Goal: Information Seeking & Learning: Find specific fact

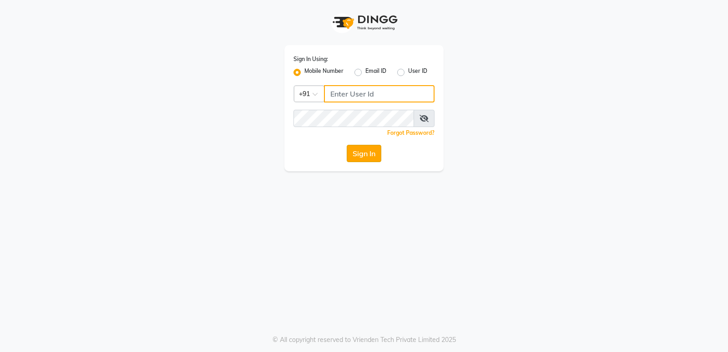
type input "8237008854"
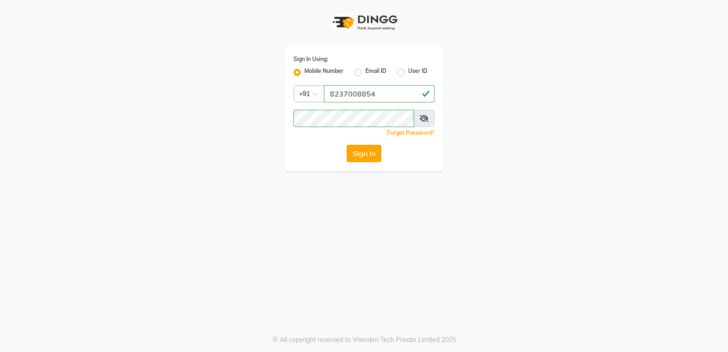
click at [367, 155] on button "Sign In" at bounding box center [364, 153] width 35 height 17
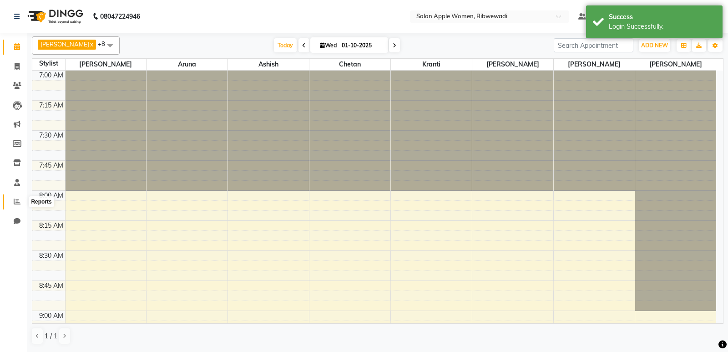
click at [19, 200] on icon at bounding box center [17, 201] width 7 height 7
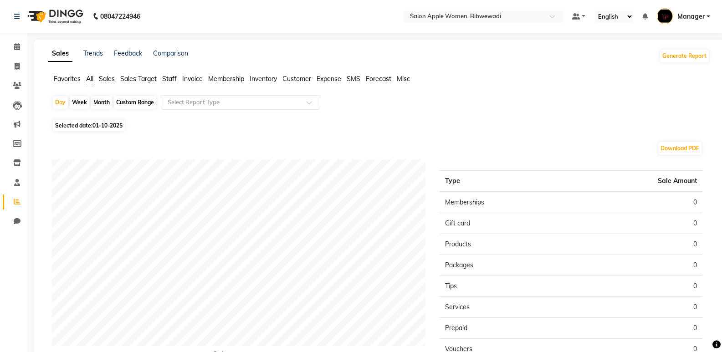
click at [102, 103] on div "Month" at bounding box center [101, 102] width 21 height 13
select select "10"
select select "2025"
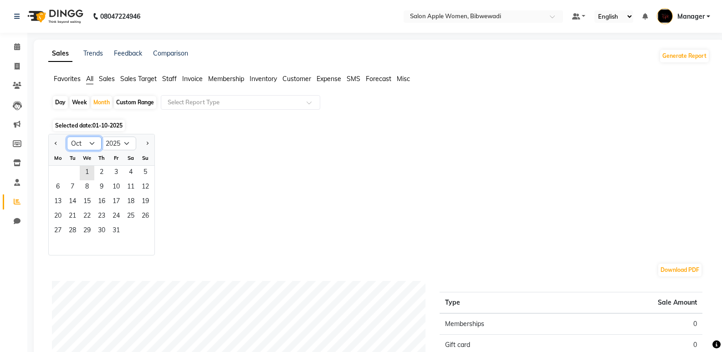
click at [84, 140] on select "Jan Feb Mar Apr May Jun [DATE] Aug Sep Oct Nov Dec" at bounding box center [84, 144] width 35 height 14
select select "9"
click at [67, 137] on select "Jan Feb Mar Apr May Jun [DATE] Aug Sep Oct Nov Dec" at bounding box center [84, 144] width 35 height 14
click at [60, 173] on span "1" at bounding box center [58, 173] width 15 height 15
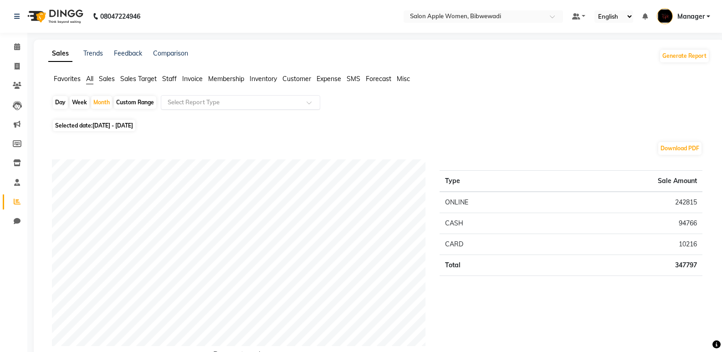
click at [206, 98] on input "text" at bounding box center [231, 102] width 131 height 9
click at [484, 99] on div "Day Week Month Custom Range Select Report Type" at bounding box center [379, 106] width 654 height 22
click at [296, 77] on span "Customer" at bounding box center [296, 79] width 29 height 8
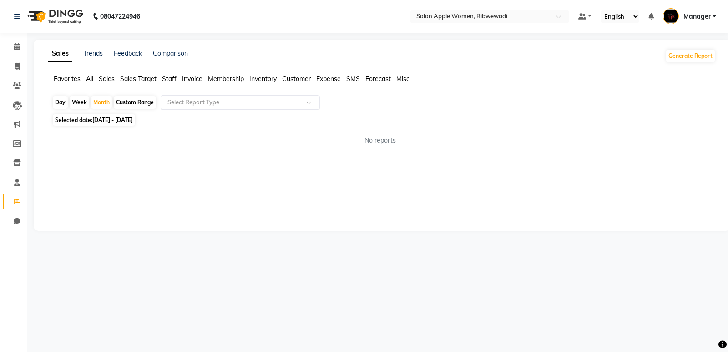
click at [271, 97] on div "Select Report Type" at bounding box center [240, 102] width 159 height 15
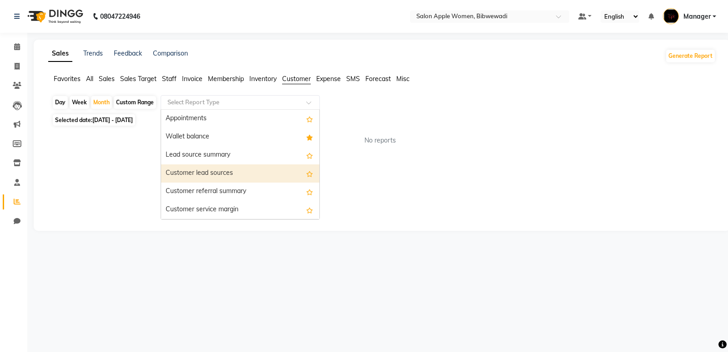
click at [256, 169] on div "Customer lead sources" at bounding box center [240, 173] width 158 height 18
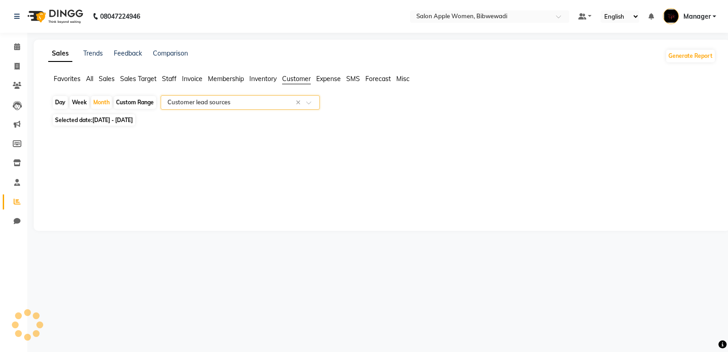
select select "full_report"
select select "csv"
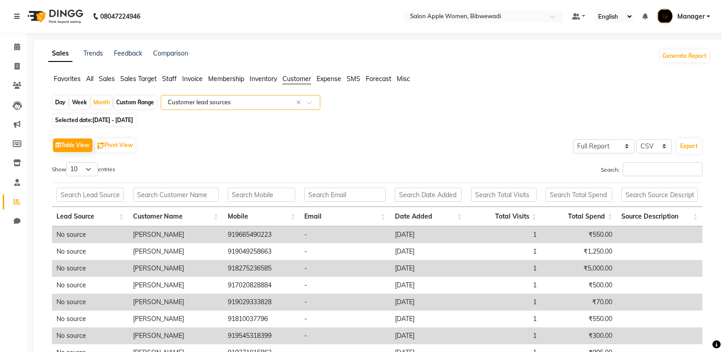
scroll to position [118, 0]
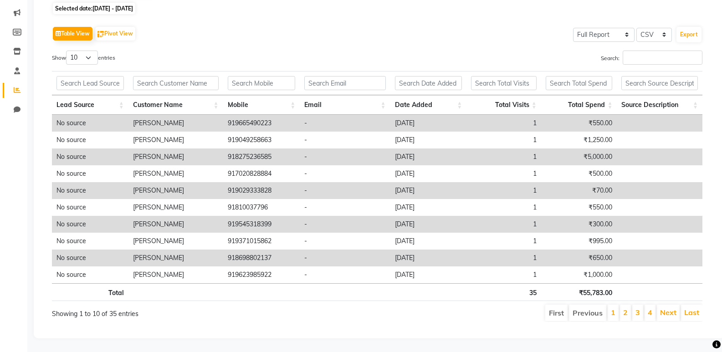
click at [352, 149] on td "-" at bounding box center [345, 156] width 90 height 17
drag, startPoint x: 234, startPoint y: 147, endPoint x: 275, endPoint y: 151, distance: 40.2
click at [275, 151] on td "918275236585" at bounding box center [261, 156] width 77 height 17
copy td "8275236585"
click at [299, 252] on td "918698802137" at bounding box center [261, 258] width 77 height 17
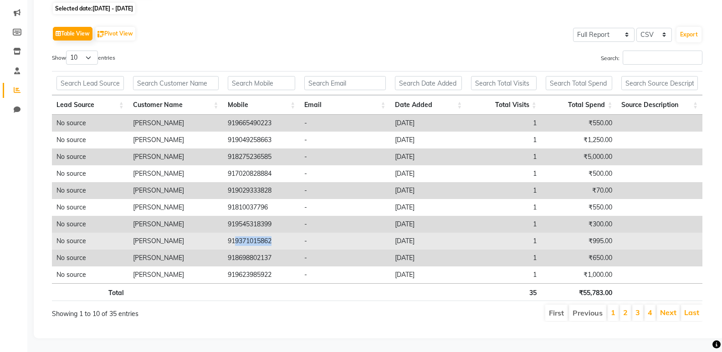
drag, startPoint x: 234, startPoint y: 234, endPoint x: 277, endPoint y: 236, distance: 42.4
click at [277, 236] on td "919371015862" at bounding box center [261, 241] width 77 height 17
copy td "9371015862"
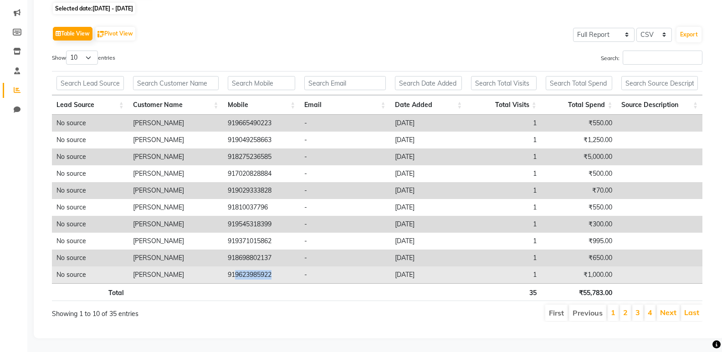
drag, startPoint x: 235, startPoint y: 268, endPoint x: 274, endPoint y: 272, distance: 38.5
click at [274, 272] on td "919623985922" at bounding box center [261, 274] width 77 height 17
copy td "9623985922"
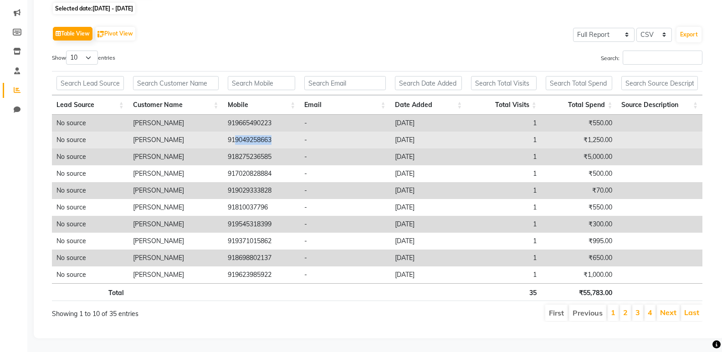
drag, startPoint x: 235, startPoint y: 133, endPoint x: 278, endPoint y: 134, distance: 42.8
click at [278, 134] on td "919049258663" at bounding box center [261, 140] width 77 height 17
copy td "9049258663"
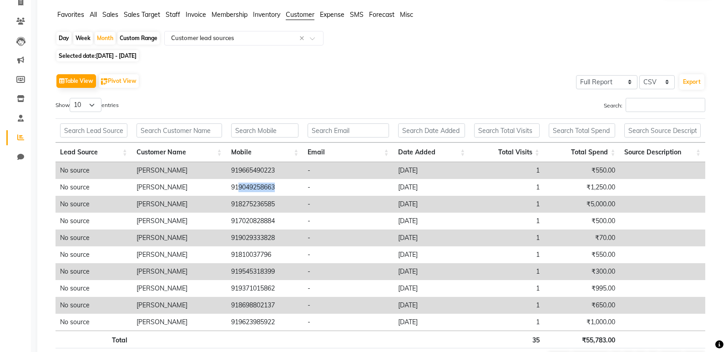
scroll to position [0, 0]
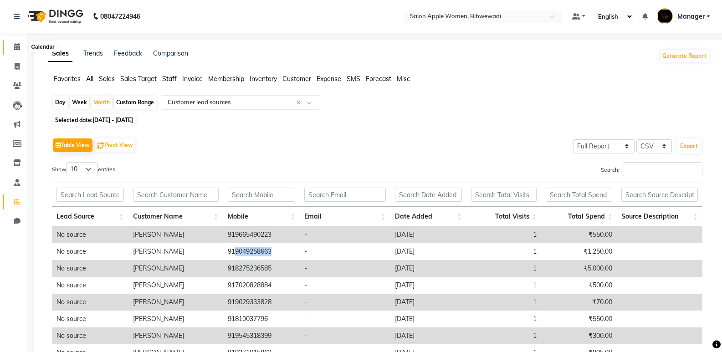
click at [15, 50] on span at bounding box center [17, 47] width 16 height 10
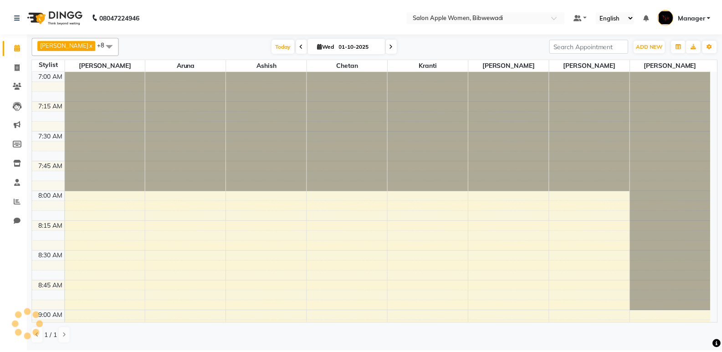
scroll to position [601, 0]
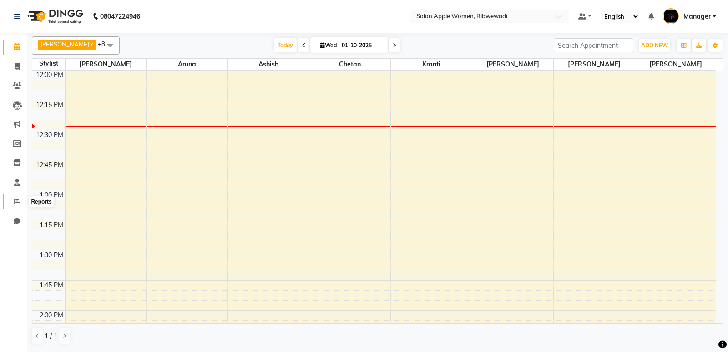
click at [24, 200] on span at bounding box center [17, 202] width 16 height 10
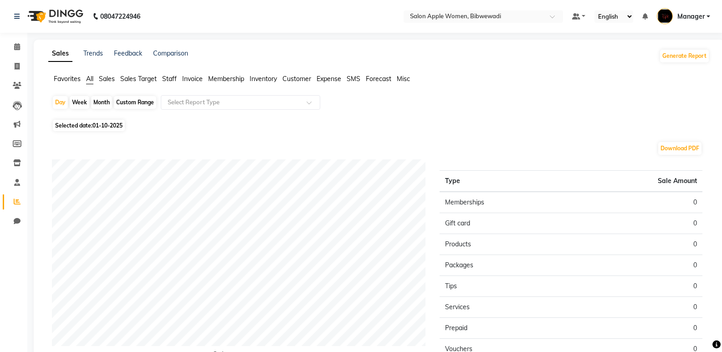
click at [96, 103] on div "Month" at bounding box center [101, 102] width 21 height 13
select select "10"
select select "2025"
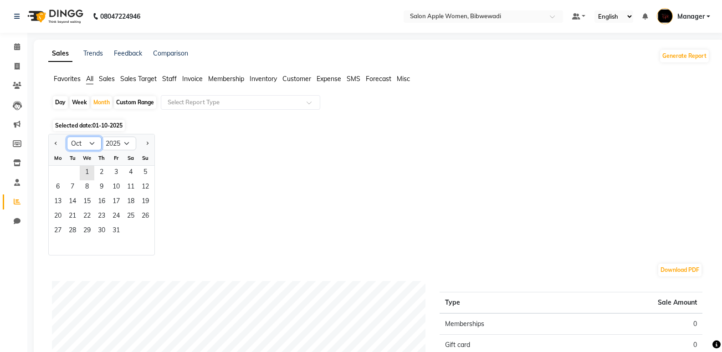
click at [85, 143] on select "Jan Feb Mar Apr May Jun [DATE] Aug Sep Oct Nov Dec" at bounding box center [84, 144] width 35 height 14
select select "9"
click at [67, 137] on select "Jan Feb Mar Apr May Jun [DATE] Aug Sep Oct Nov Dec" at bounding box center [84, 144] width 35 height 14
click at [58, 173] on span "1" at bounding box center [58, 173] width 15 height 15
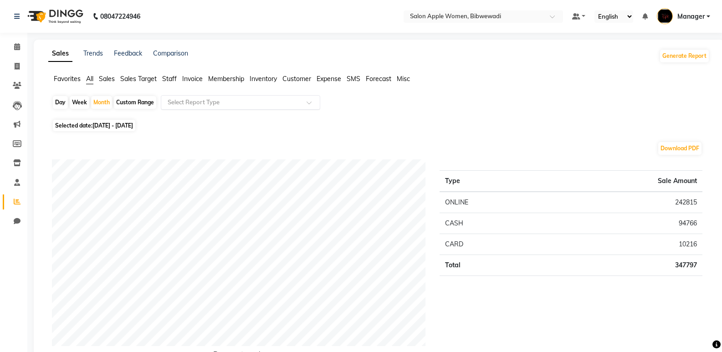
click at [197, 101] on input "text" at bounding box center [231, 102] width 131 height 9
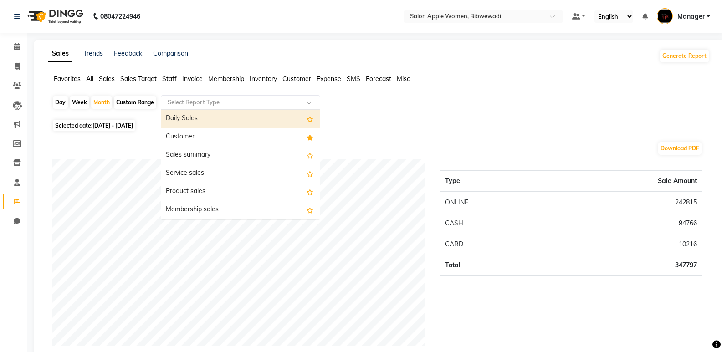
click at [301, 75] on span "Customer" at bounding box center [296, 79] width 29 height 8
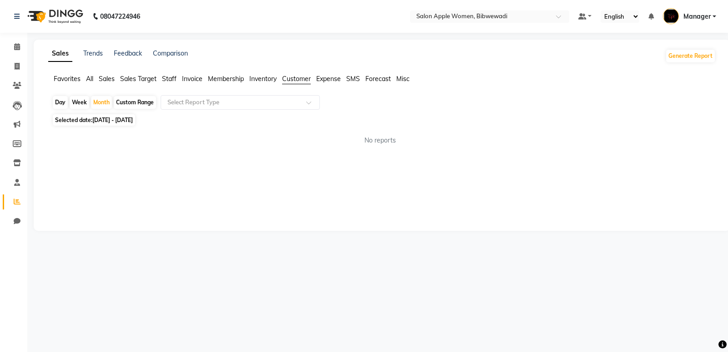
click at [265, 93] on app-reports "Favorites All Sales Sales Target Staff Invoice Membership Inventory Customer Ex…" at bounding box center [382, 113] width 679 height 78
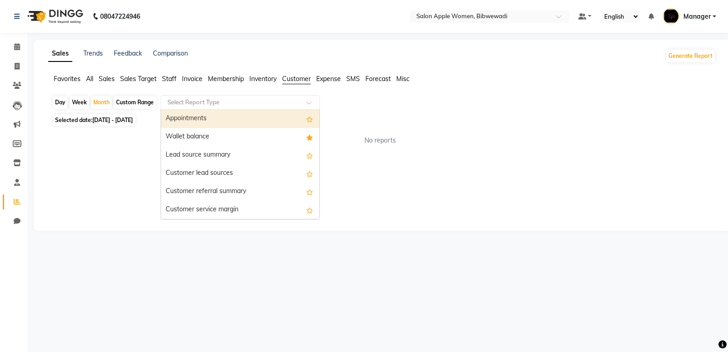
click at [262, 101] on input "text" at bounding box center [231, 102] width 131 height 9
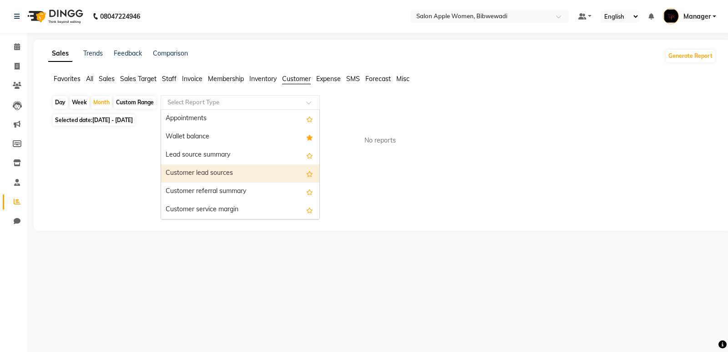
click at [260, 169] on div "Customer lead sources" at bounding box center [240, 173] width 158 height 18
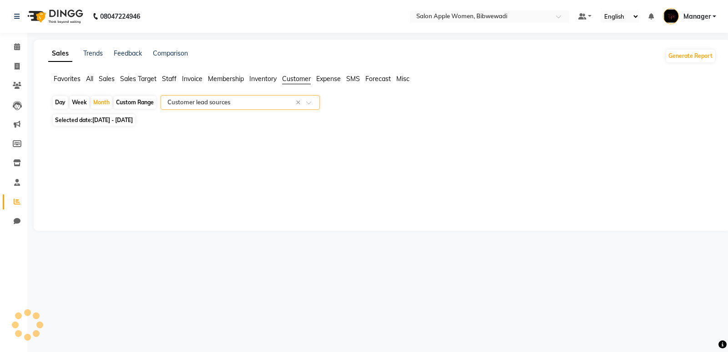
select select "full_report"
select select "csv"
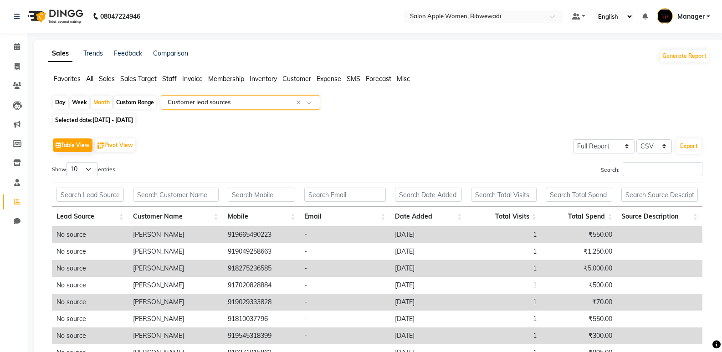
scroll to position [118, 0]
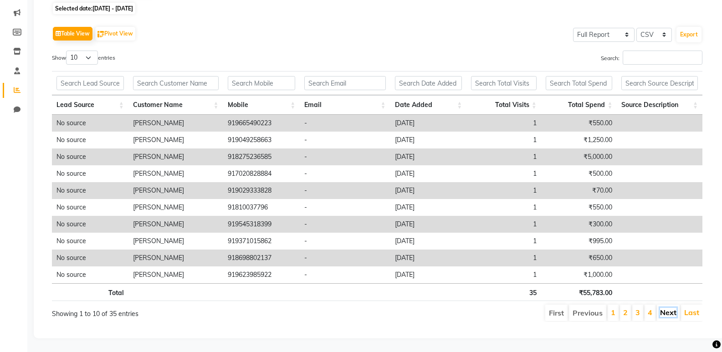
click at [667, 308] on link "Next" at bounding box center [668, 312] width 16 height 9
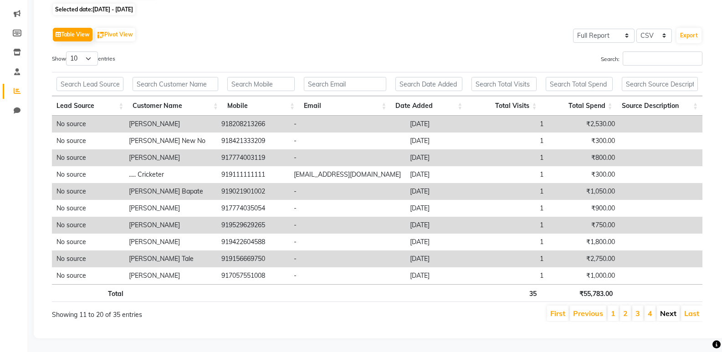
click at [667, 309] on link "Next" at bounding box center [668, 313] width 16 height 9
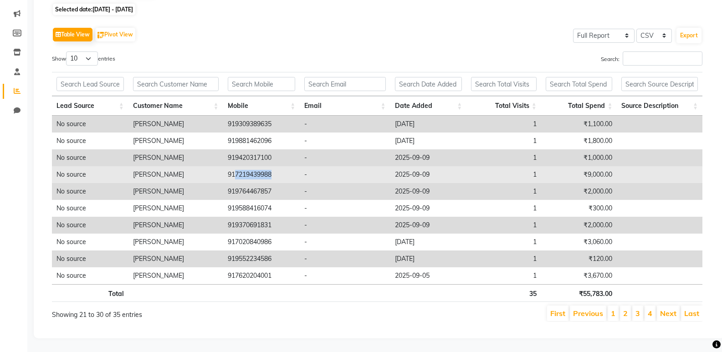
drag, startPoint x: 235, startPoint y: 167, endPoint x: 273, endPoint y: 168, distance: 37.8
click at [274, 168] on td "917219439988" at bounding box center [261, 174] width 77 height 17
copy td "7219439988"
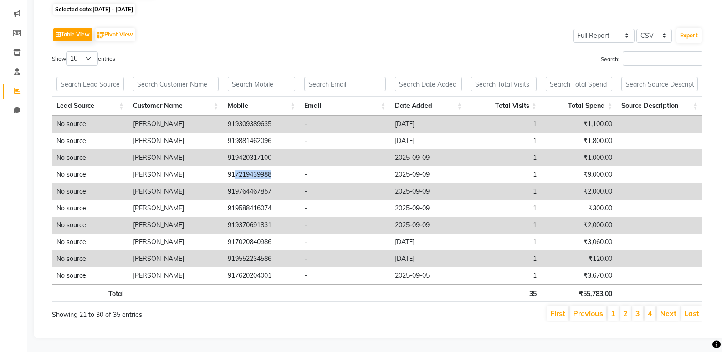
copy td "7219439988"
click at [662, 309] on link "Next" at bounding box center [668, 313] width 16 height 9
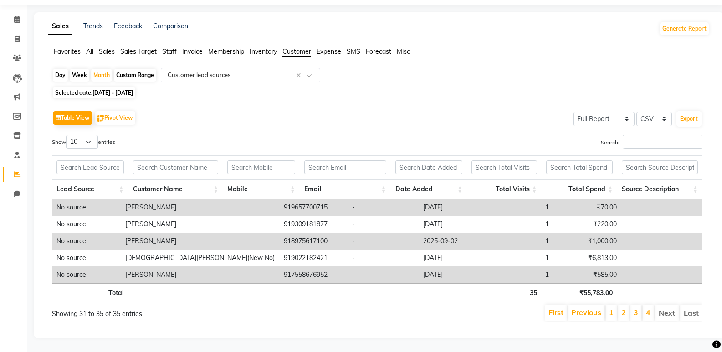
click at [16, 49] on li "Clients" at bounding box center [13, 59] width 27 height 20
click at [16, 51] on link "Clients" at bounding box center [14, 58] width 22 height 15
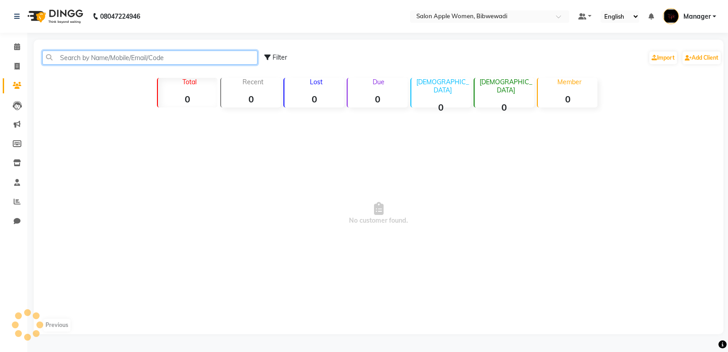
click at [65, 64] on input "text" at bounding box center [149, 58] width 215 height 14
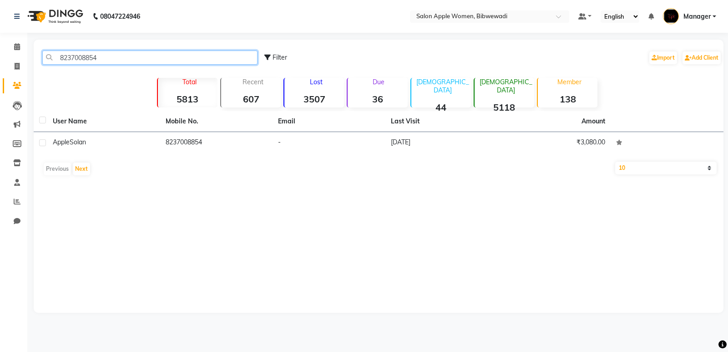
type input "8237008854"
click at [14, 49] on icon at bounding box center [17, 46] width 6 height 7
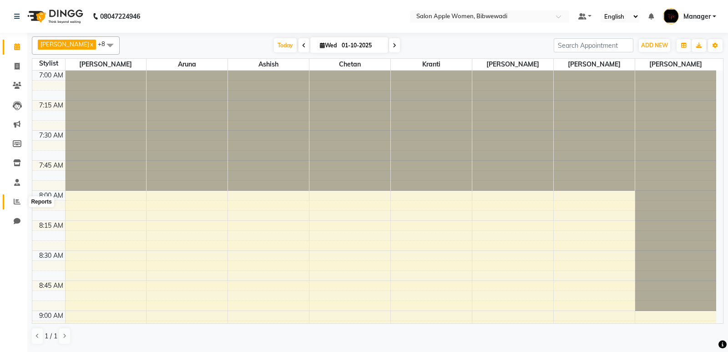
click at [20, 200] on icon at bounding box center [17, 201] width 7 height 7
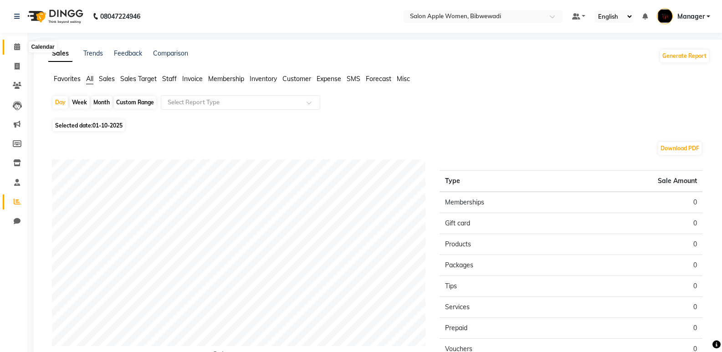
click at [18, 47] on icon at bounding box center [17, 46] width 6 height 7
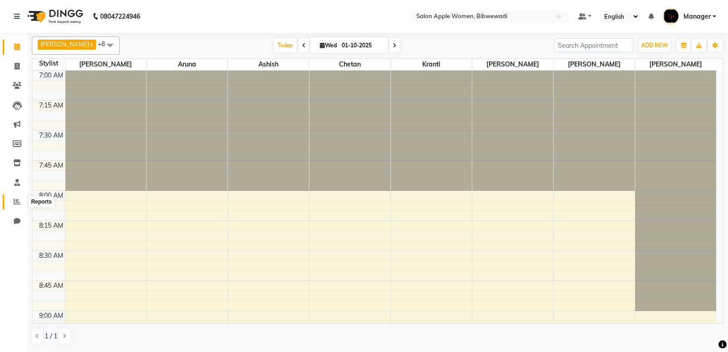
click at [18, 202] on icon at bounding box center [17, 201] width 7 height 7
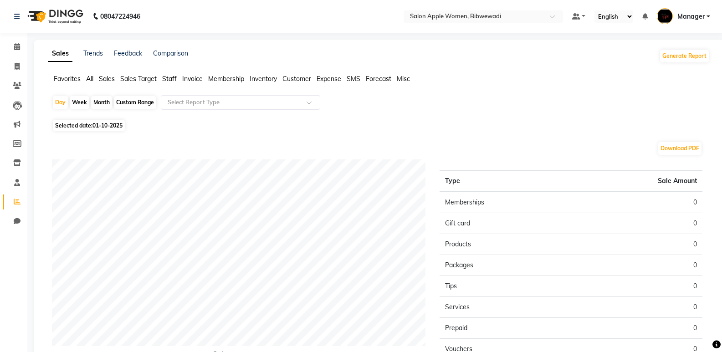
click at [105, 99] on div "Month" at bounding box center [101, 102] width 21 height 13
select select "10"
select select "2025"
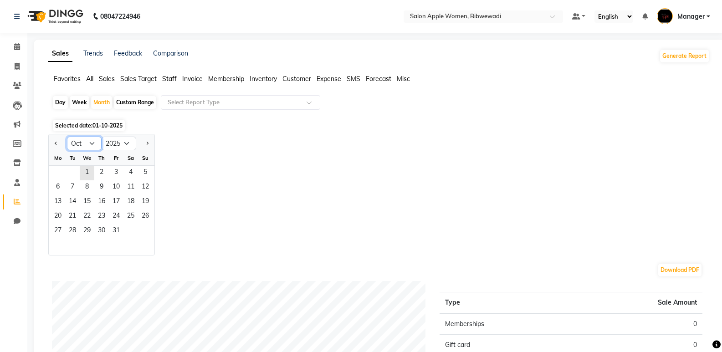
click at [88, 148] on select "Jan Feb Mar Apr May Jun [DATE] Aug Sep Oct Nov Dec" at bounding box center [84, 144] width 35 height 14
select select "9"
click at [67, 137] on select "Jan Feb Mar Apr May Jun [DATE] Aug Sep Oct Nov Dec" at bounding box center [84, 144] width 35 height 14
click at [56, 173] on span "1" at bounding box center [58, 173] width 15 height 15
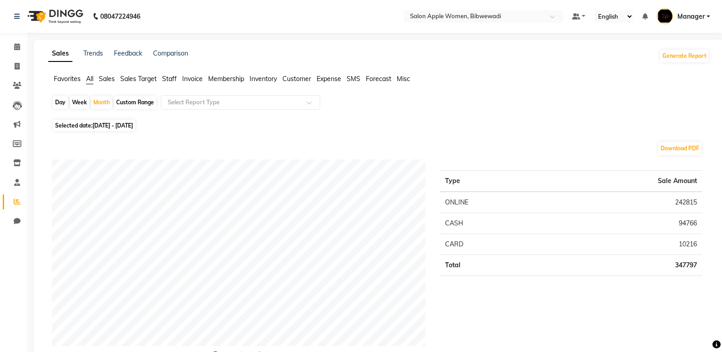
click at [289, 79] on span "Customer" at bounding box center [296, 79] width 29 height 8
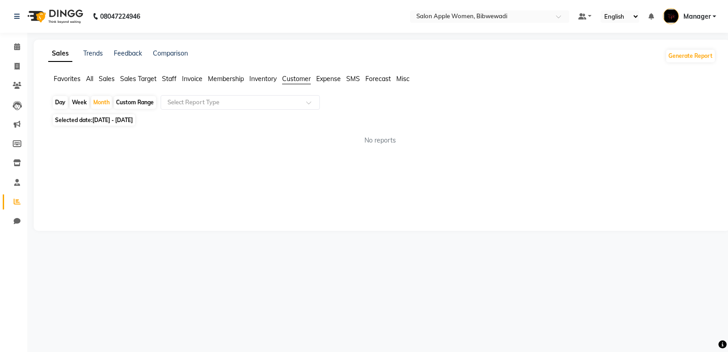
click at [287, 88] on div "Favorites All Sales Sales Target Staff Invoice Membership Inventory Customer Ex…" at bounding box center [382, 82] width 682 height 17
click at [286, 94] on app-reports "Favorites All Sales Sales Target Staff Invoice Membership Inventory Customer Ex…" at bounding box center [382, 113] width 679 height 78
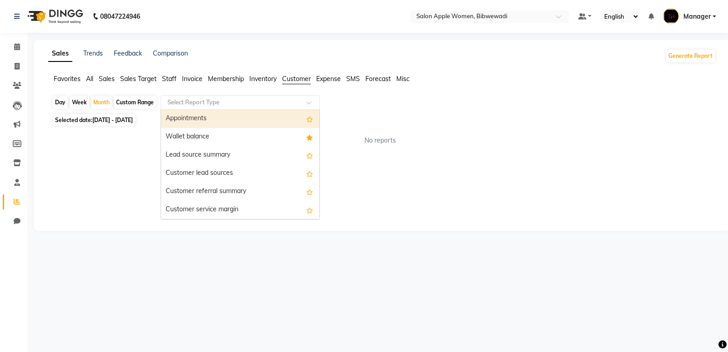
click at [285, 100] on input "text" at bounding box center [231, 102] width 131 height 9
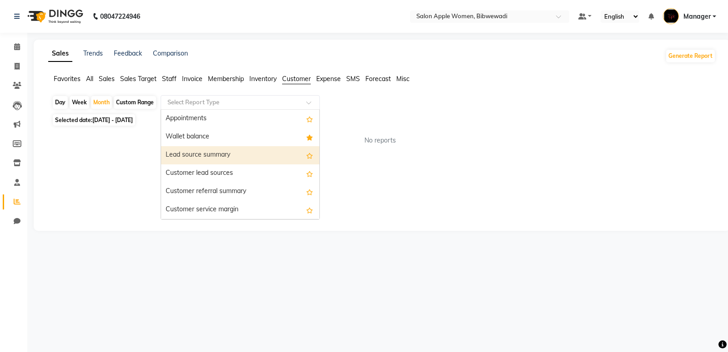
click at [273, 151] on div "Lead source summary" at bounding box center [240, 155] width 158 height 18
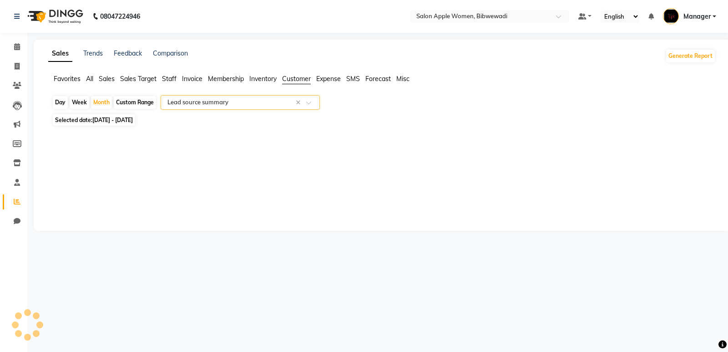
select select "full_report"
select select "csv"
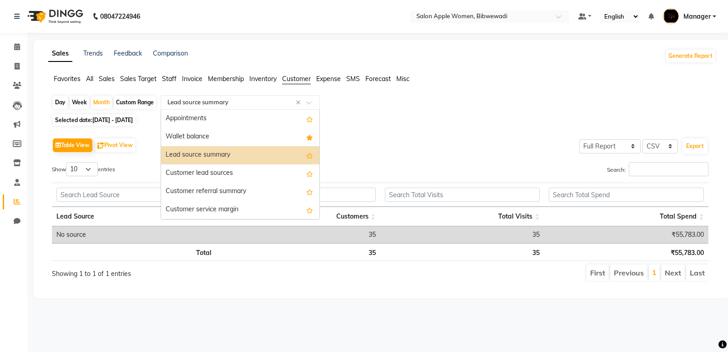
click at [258, 102] on input "text" at bounding box center [231, 102] width 131 height 9
click at [255, 175] on div "Customer lead sources" at bounding box center [240, 173] width 158 height 18
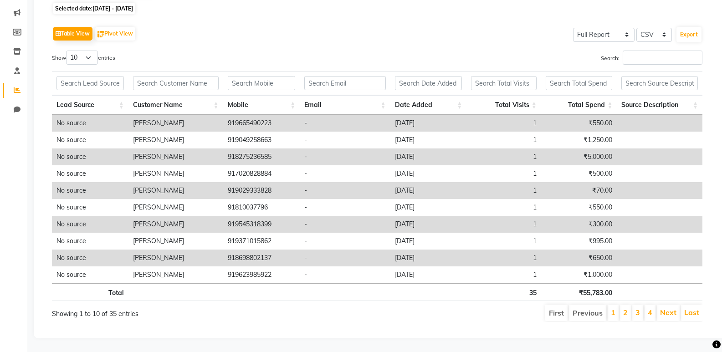
scroll to position [118, 0]
click at [661, 308] on link "Next" at bounding box center [668, 312] width 16 height 9
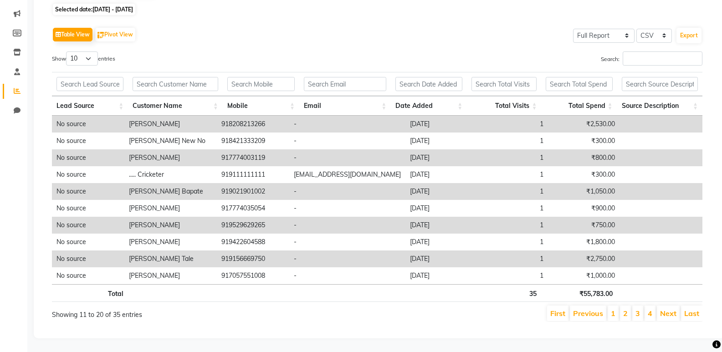
scroll to position [117, 0]
click at [662, 309] on link "Next" at bounding box center [668, 313] width 16 height 9
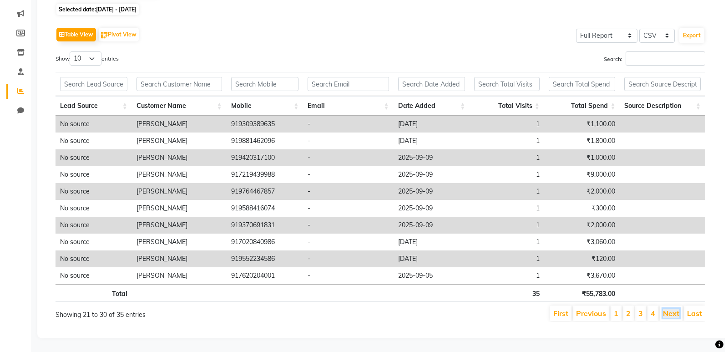
scroll to position [0, 0]
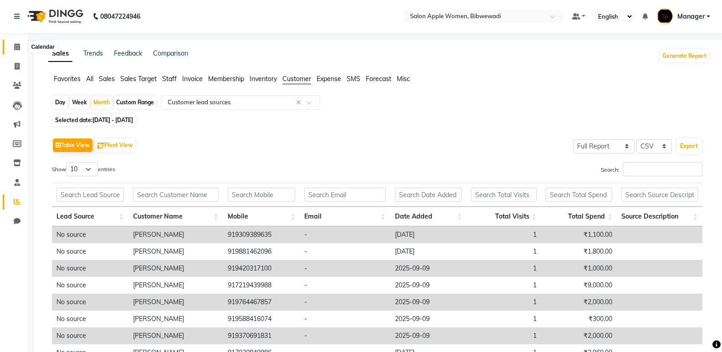
click at [18, 44] on icon at bounding box center [17, 46] width 6 height 7
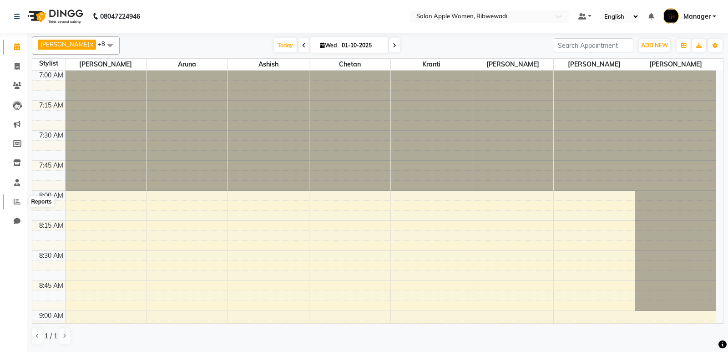
click at [20, 204] on icon at bounding box center [17, 201] width 7 height 7
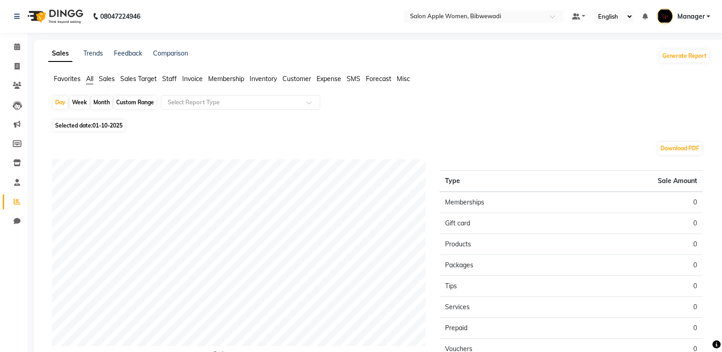
click at [106, 105] on div "Month" at bounding box center [101, 102] width 21 height 13
select select "10"
select select "2025"
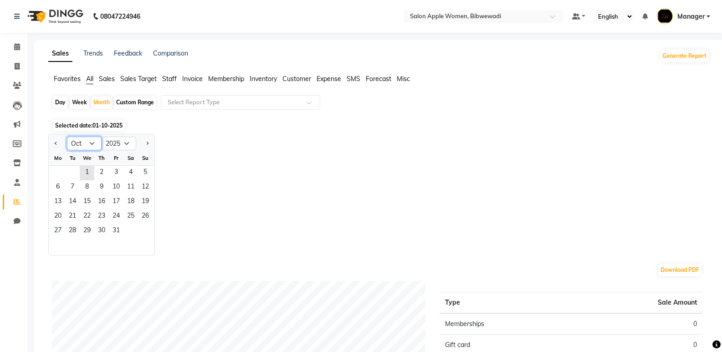
click at [81, 146] on select "Jan Feb Mar Apr May Jun [DATE] Aug Sep Oct Nov Dec" at bounding box center [84, 144] width 35 height 14
select select "9"
click at [67, 137] on select "Jan Feb Mar Apr May Jun [DATE] Aug Sep Oct Nov Dec" at bounding box center [84, 144] width 35 height 14
click at [106, 102] on div "Month" at bounding box center [101, 102] width 21 height 13
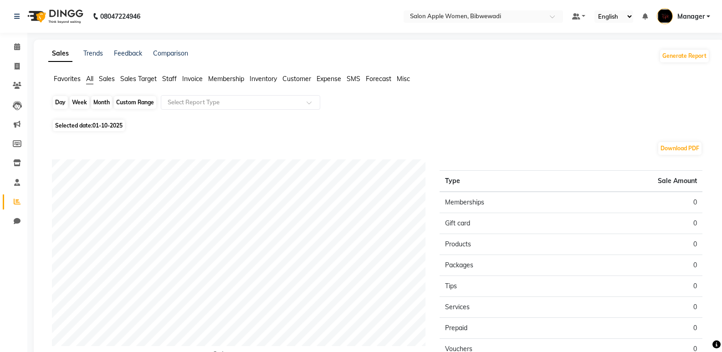
click at [104, 106] on div "Month" at bounding box center [101, 102] width 21 height 13
select select "10"
select select "2025"
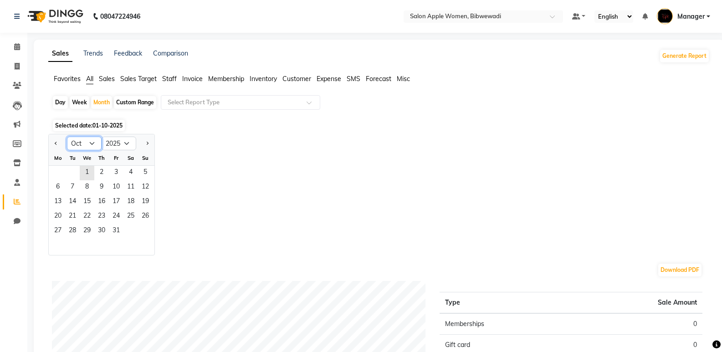
click at [84, 146] on select "Jan Feb Mar Apr May Jun [DATE] Aug Sep Oct Nov Dec" at bounding box center [84, 144] width 35 height 14
select select "9"
click at [67, 137] on select "Jan Feb Mar Apr May Jun [DATE] Aug Sep Oct Nov Dec" at bounding box center [84, 144] width 35 height 14
click at [51, 177] on span "1" at bounding box center [58, 173] width 15 height 15
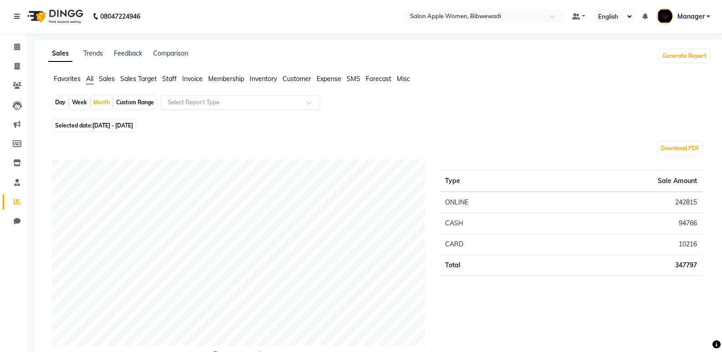
click at [214, 102] on input "text" at bounding box center [231, 102] width 131 height 9
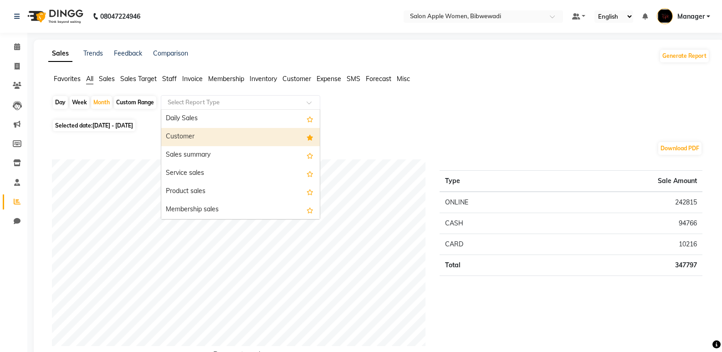
click at [373, 110] on div "Day Week Month Custom Range Select Report Type Daily Sales Customer Sales summa…" at bounding box center [379, 106] width 654 height 22
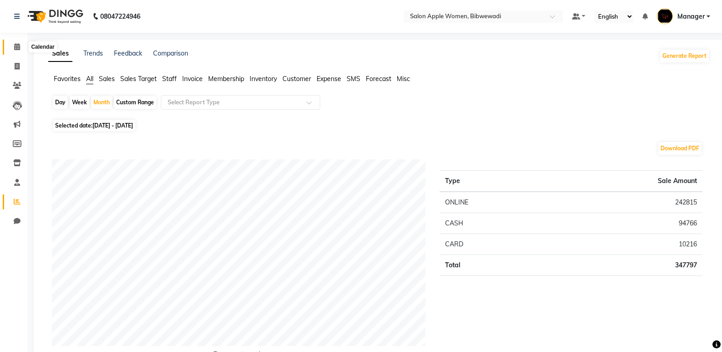
click at [17, 50] on icon at bounding box center [17, 46] width 6 height 7
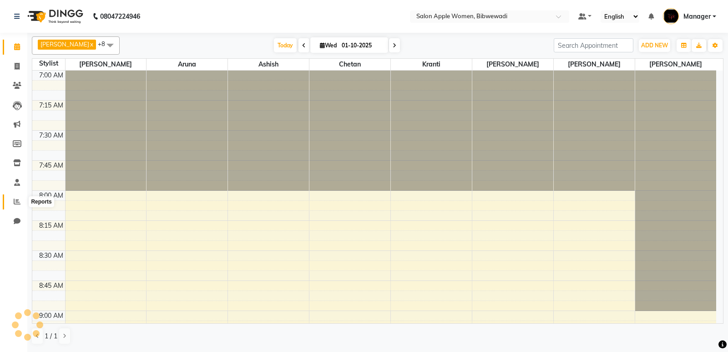
click at [16, 204] on icon at bounding box center [17, 201] width 7 height 7
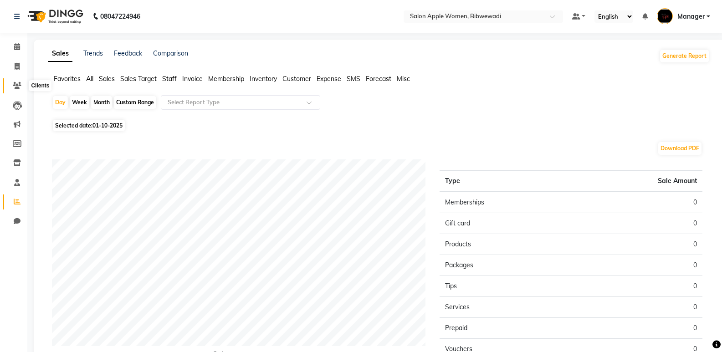
click at [15, 90] on span at bounding box center [17, 86] width 16 height 10
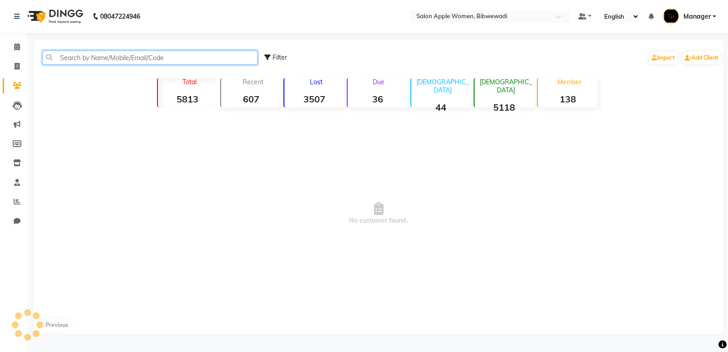
click at [86, 54] on input "text" at bounding box center [149, 58] width 215 height 14
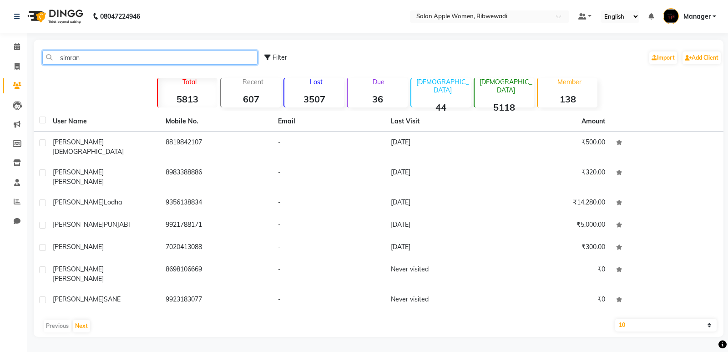
type input "simran"
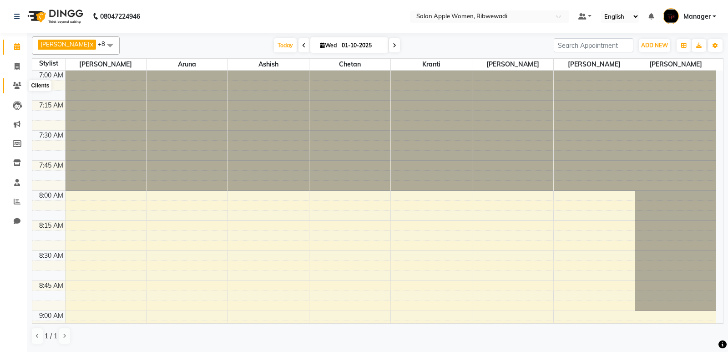
click at [12, 88] on span at bounding box center [17, 86] width 16 height 10
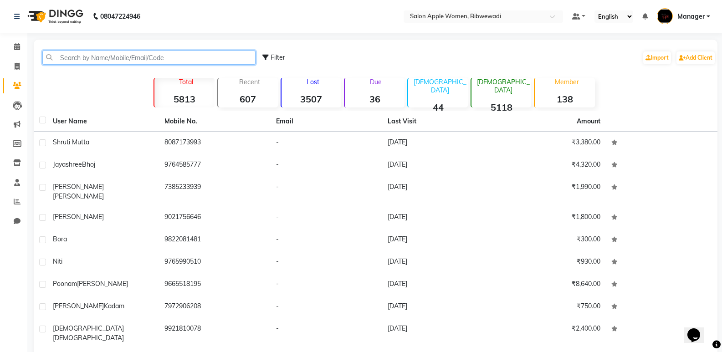
click at [93, 60] on input "text" at bounding box center [148, 58] width 213 height 14
paste input "8275236585"
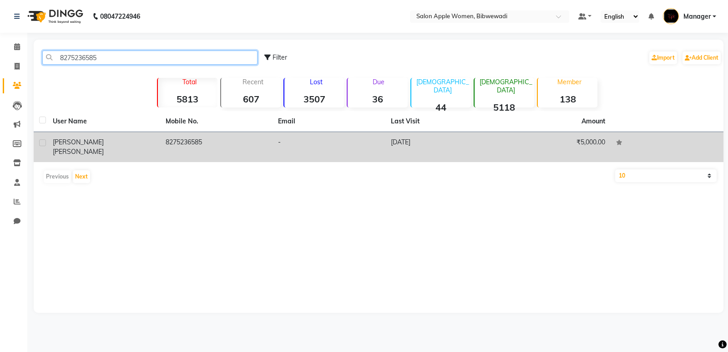
type input "8275236585"
click at [127, 138] on div "Tanmayi Kullkarni" at bounding box center [104, 147] width 102 height 19
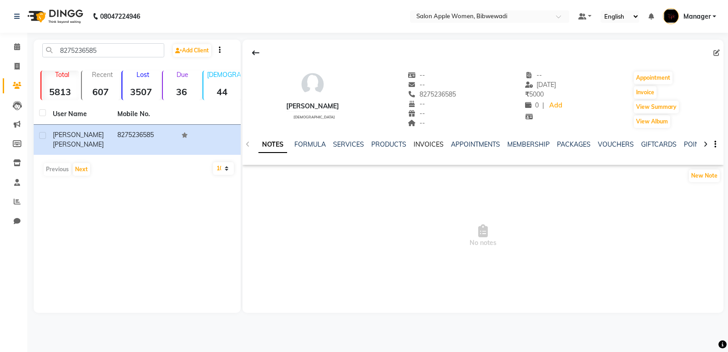
click at [418, 142] on link "INVOICES" at bounding box center [429, 144] width 30 height 8
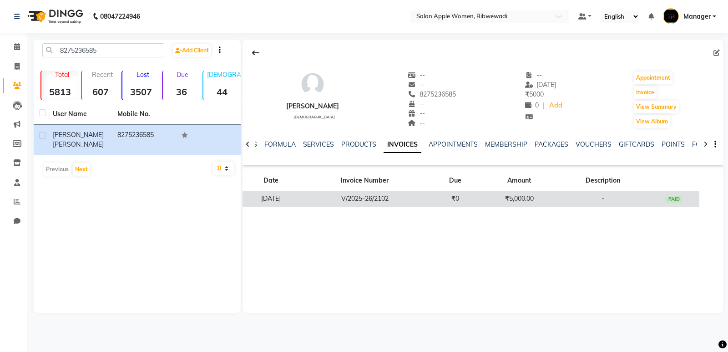
click at [423, 192] on td "V/2025-26/2102" at bounding box center [365, 199] width 130 height 16
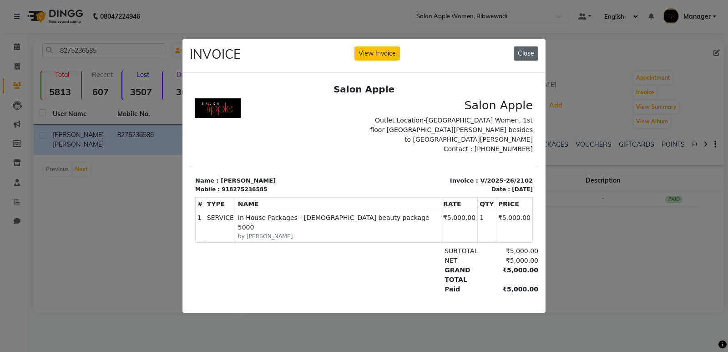
click at [532, 48] on button "Close" at bounding box center [526, 53] width 25 height 14
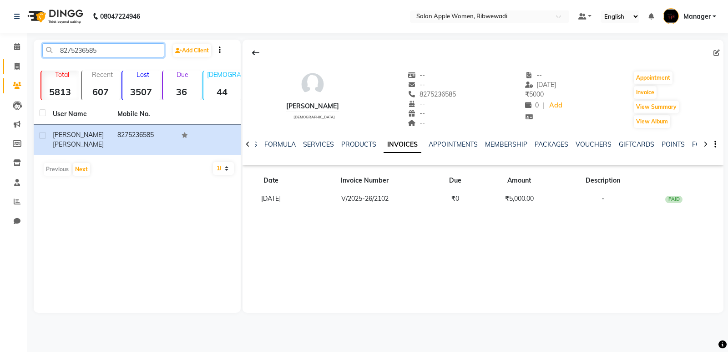
drag, startPoint x: 119, startPoint y: 55, endPoint x: 15, endPoint y: 62, distance: 104.6
click at [15, 62] on app-home "08047224946 Select Location × Salon Apple Women, Bibwewadi Default Panel My Pan…" at bounding box center [364, 163] width 728 height 326
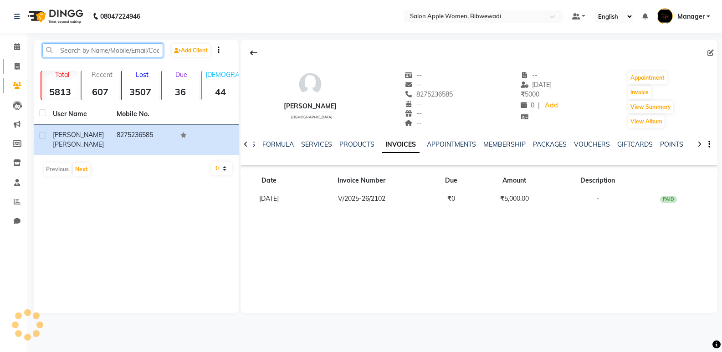
paste input "9371015862"
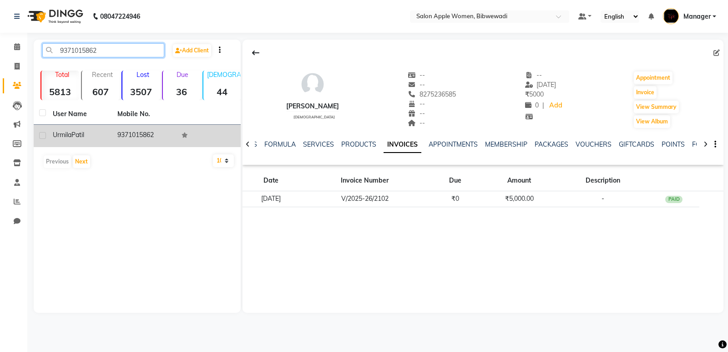
type input "9371015862"
click at [115, 131] on td "9371015862" at bounding box center [144, 136] width 65 height 22
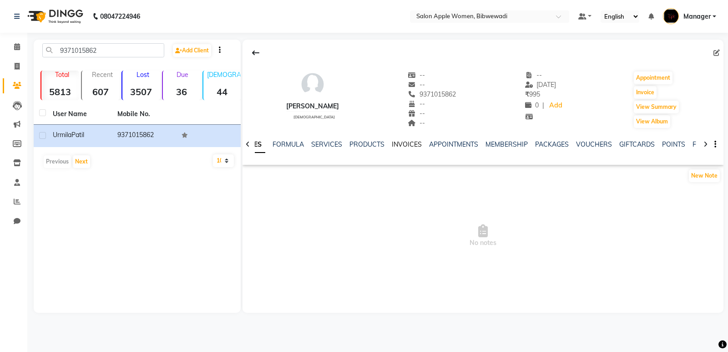
click at [413, 140] on link "INVOICES" at bounding box center [407, 144] width 30 height 8
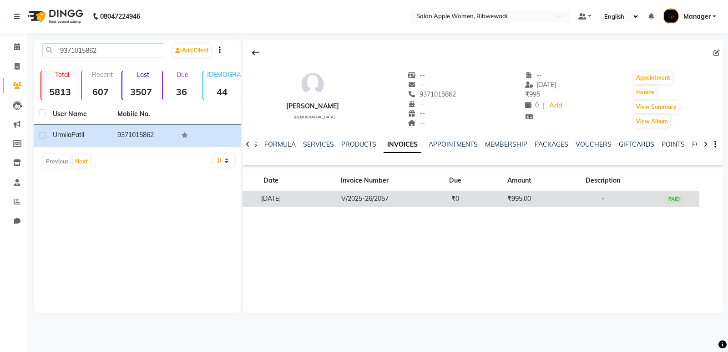
click at [430, 204] on td "V/2025-26/2057" at bounding box center [365, 199] width 130 height 16
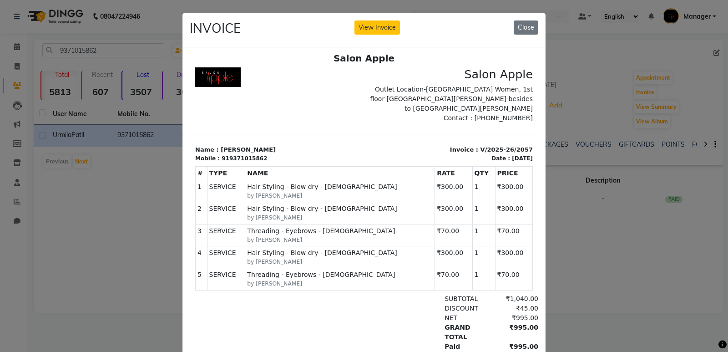
scroll to position [7, 0]
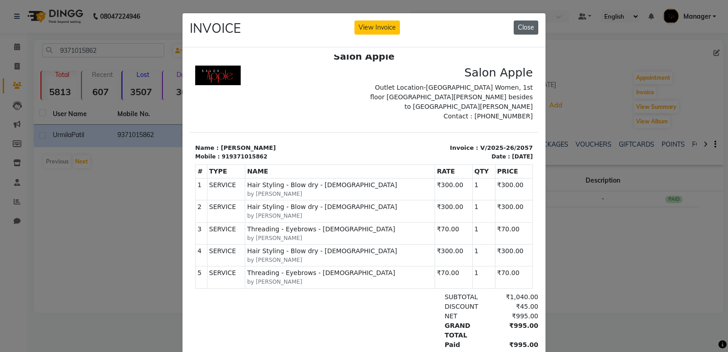
click at [528, 29] on button "Close" at bounding box center [526, 27] width 25 height 14
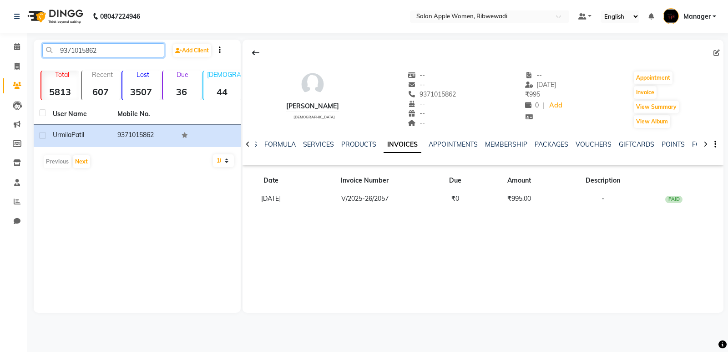
drag, startPoint x: 143, startPoint y: 46, endPoint x: 32, endPoint y: 53, distance: 110.9
click at [32, 53] on main "9371015862 Add Client Total 5813 Recent 607 Lost 3507 Due 36 Male 44 Female 511…" at bounding box center [377, 183] width 701 height 287
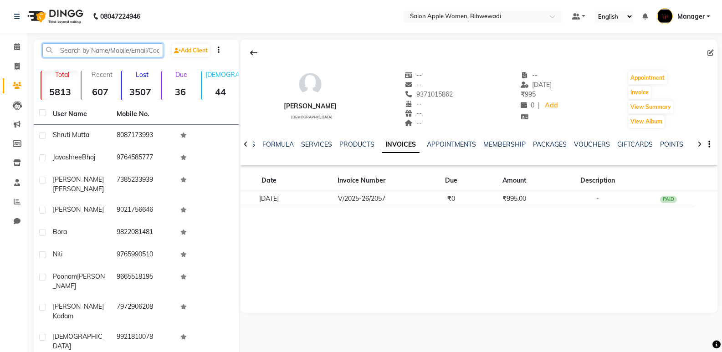
paste input "9623985922"
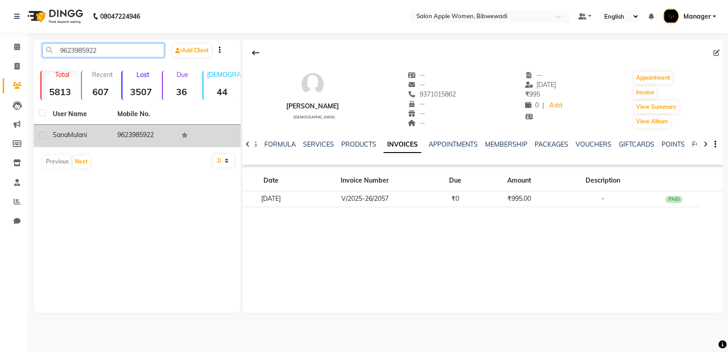
type input "9623985922"
click at [190, 133] on td at bounding box center [208, 136] width 65 height 22
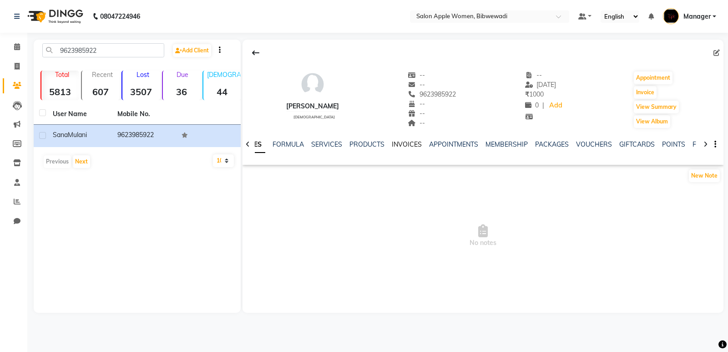
click at [401, 146] on link "INVOICES" at bounding box center [407, 144] width 30 height 8
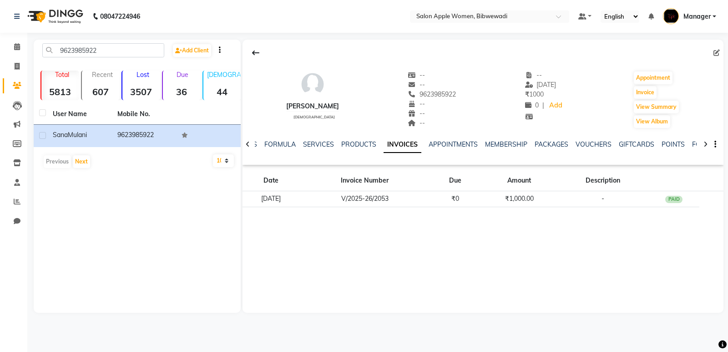
click at [403, 208] on div "Date Invoice Number Due Amount Description 20-09-2025 V/2025-26/2053 ₹0 ₹1,000.…" at bounding box center [483, 191] width 481 height 46
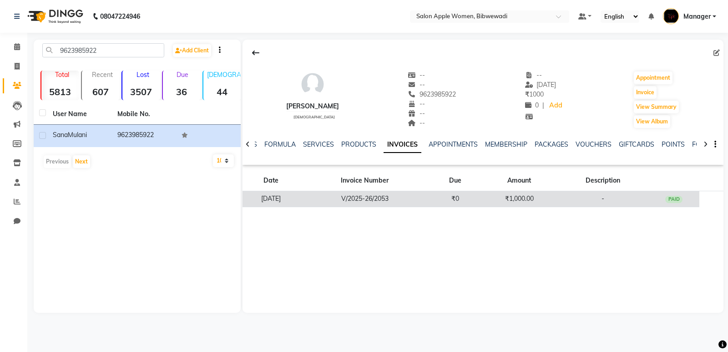
click at [403, 202] on td "V/2025-26/2053" at bounding box center [365, 199] width 130 height 16
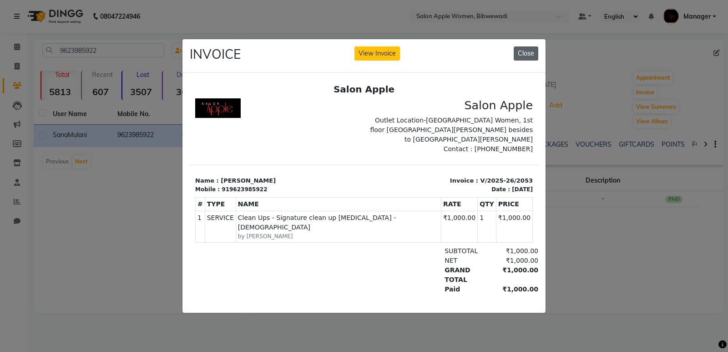
click at [533, 56] on button "Close" at bounding box center [526, 53] width 25 height 14
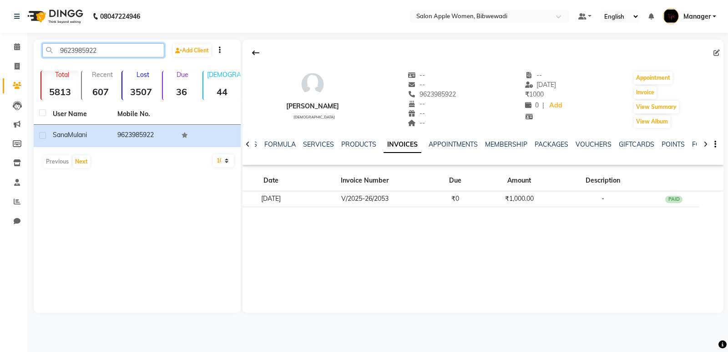
drag, startPoint x: 121, startPoint y: 48, endPoint x: 25, endPoint y: 57, distance: 96.5
click at [25, 57] on app-home "08047224946 Select Location × Salon Apple Women, Bibwewadi Default Panel My Pan…" at bounding box center [364, 163] width 728 height 326
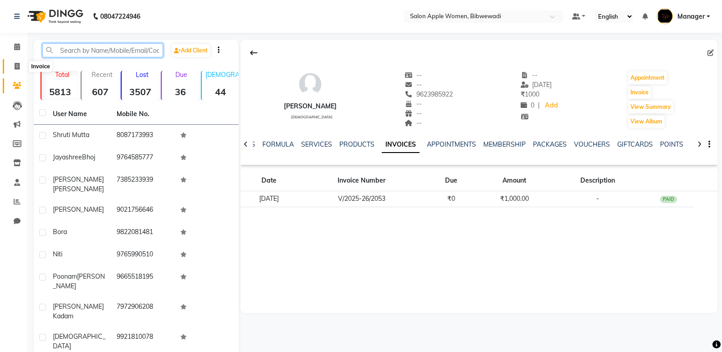
paste input "9049258663"
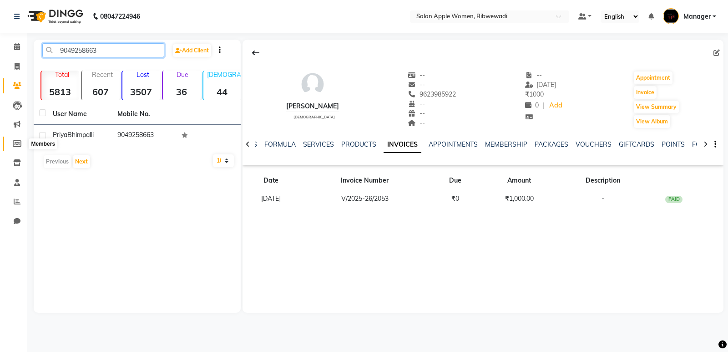
type input "9049258663"
click at [21, 145] on span at bounding box center [17, 144] width 16 height 10
select select
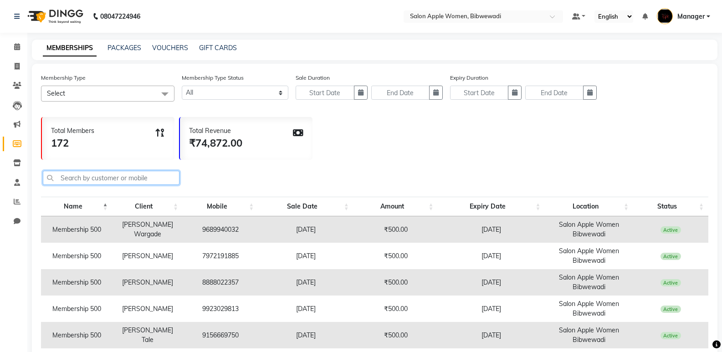
click at [97, 179] on input "text" at bounding box center [111, 178] width 137 height 14
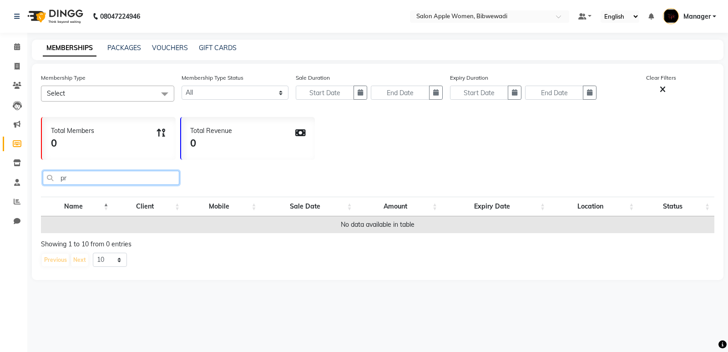
type input "p"
type input "c"
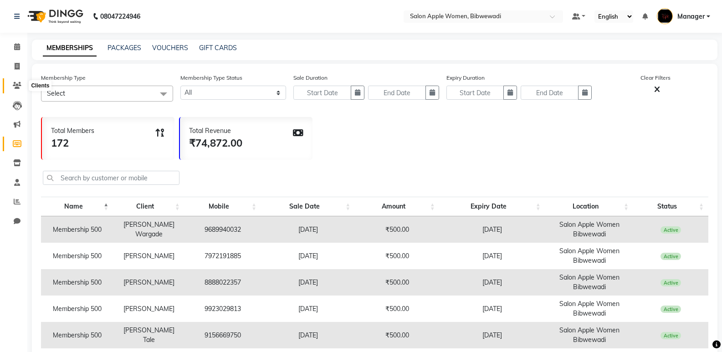
click at [15, 83] on icon at bounding box center [17, 85] width 9 height 7
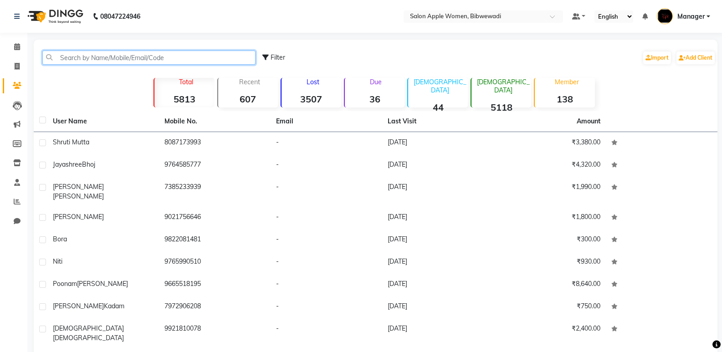
click at [118, 62] on input "text" at bounding box center [148, 58] width 213 height 14
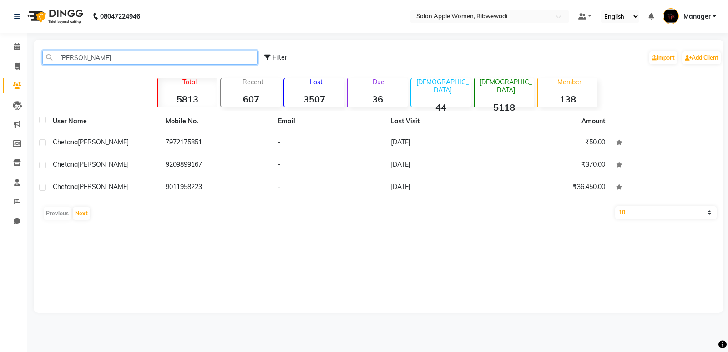
drag, startPoint x: 86, startPoint y: 55, endPoint x: 46, endPoint y: 57, distance: 39.7
click at [46, 57] on input "chetana" at bounding box center [149, 58] width 215 height 14
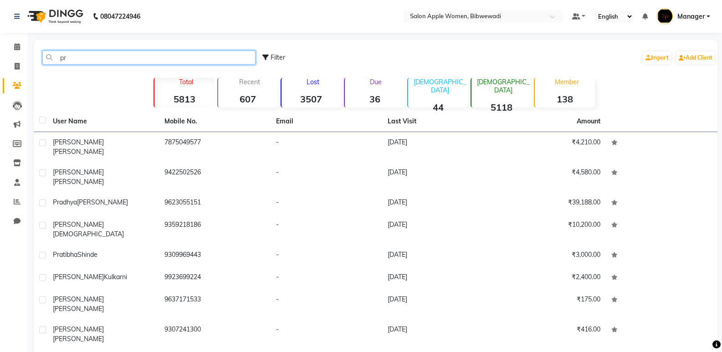
type input "p"
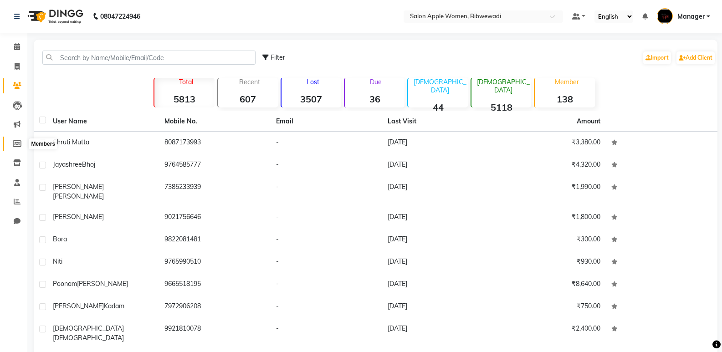
click at [15, 148] on span at bounding box center [17, 144] width 16 height 10
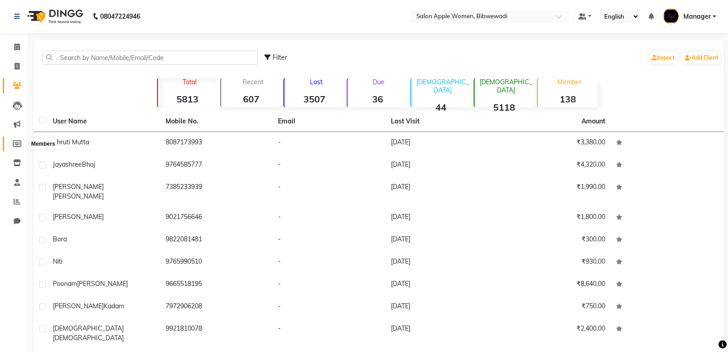
select select
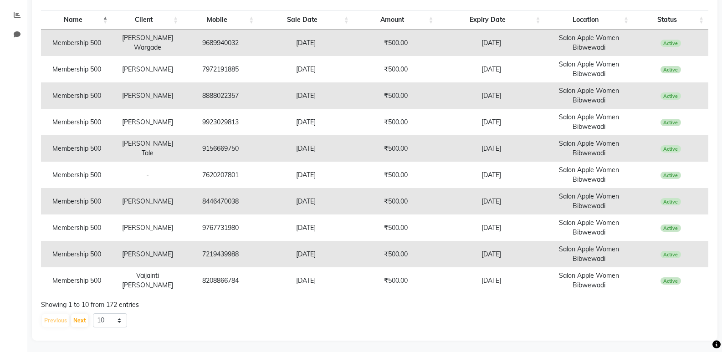
scroll to position [189, 0]
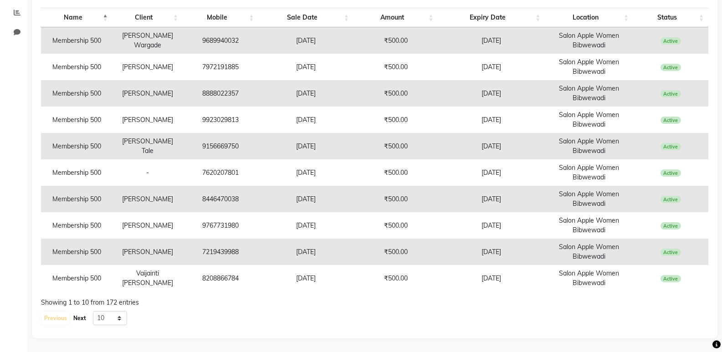
click at [83, 314] on button "Next" at bounding box center [79, 318] width 17 height 13
click at [83, 315] on button "Next" at bounding box center [79, 318] width 17 height 13
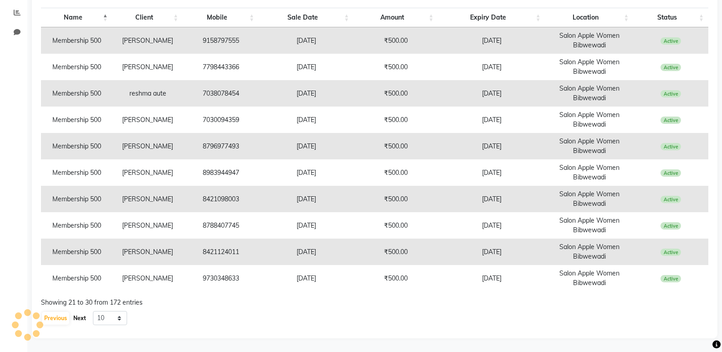
click at [83, 315] on button "Next" at bounding box center [79, 318] width 17 height 13
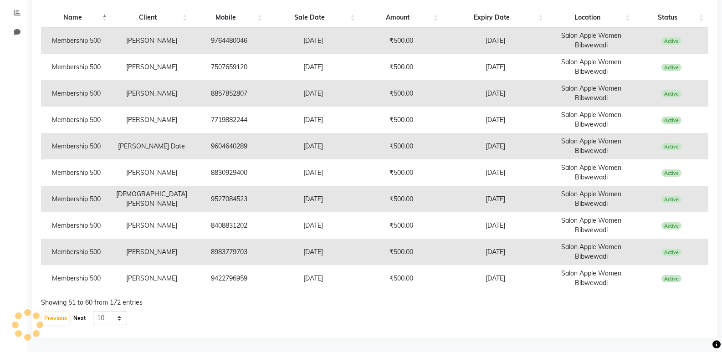
click at [83, 315] on button "Next" at bounding box center [79, 318] width 17 height 13
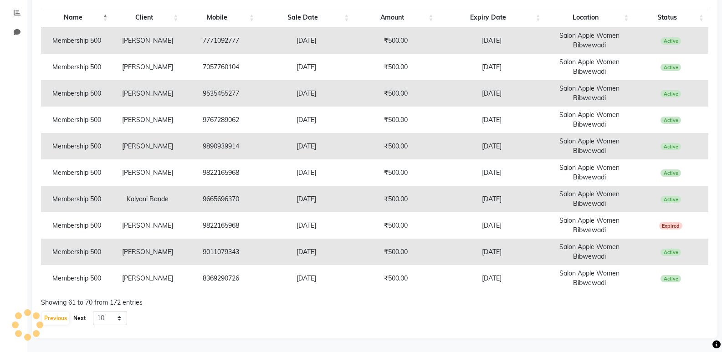
click at [83, 315] on div "Membership Type Select Select All Premium (deleted) Lifetime Membership (delete…" at bounding box center [374, 107] width 685 height 464
click at [83, 315] on button "Next" at bounding box center [79, 318] width 17 height 13
click at [83, 316] on button "Next" at bounding box center [79, 318] width 17 height 13
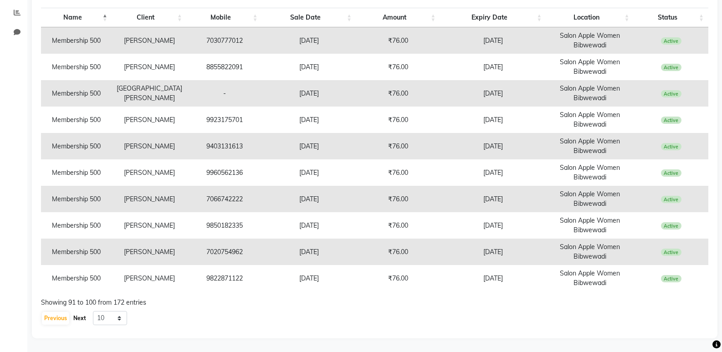
click at [83, 316] on button "Next" at bounding box center [79, 318] width 17 height 13
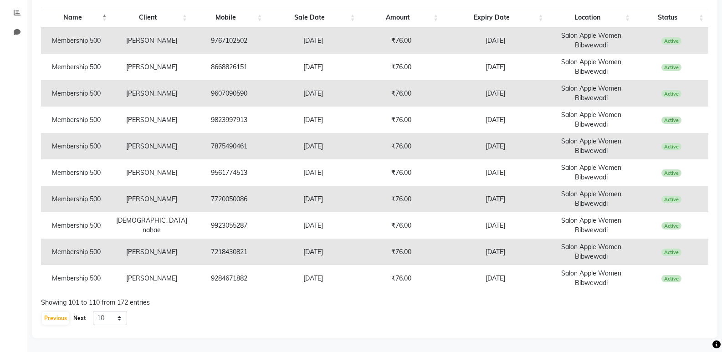
click at [83, 316] on button "Next" at bounding box center [79, 318] width 17 height 13
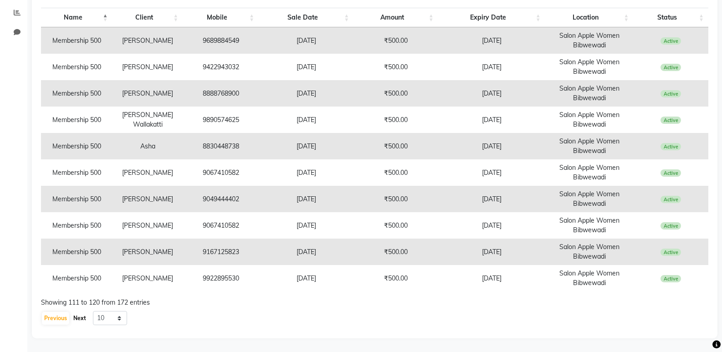
click at [83, 316] on button "Next" at bounding box center [79, 318] width 17 height 13
click at [82, 316] on button "Next" at bounding box center [79, 318] width 17 height 13
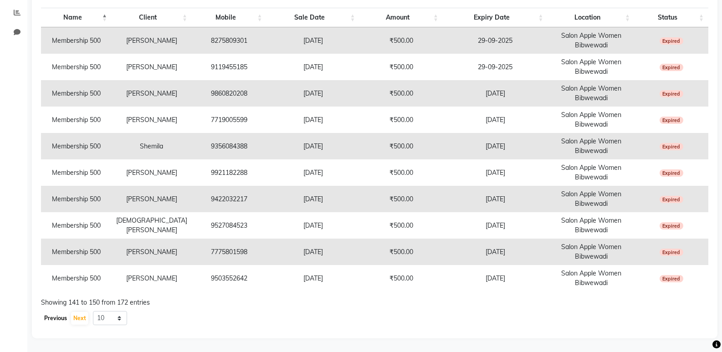
click at [53, 315] on button "Previous" at bounding box center [55, 318] width 27 height 13
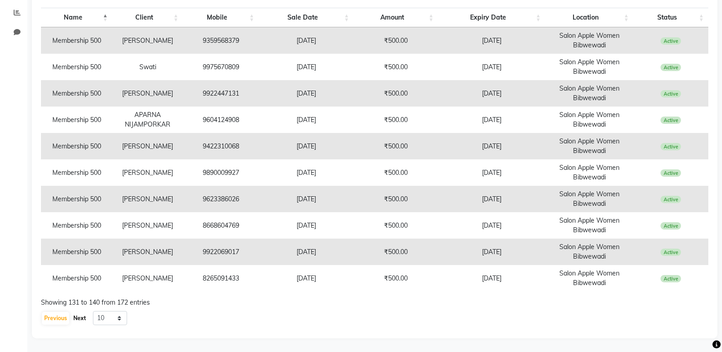
click at [77, 321] on button "Next" at bounding box center [79, 318] width 17 height 13
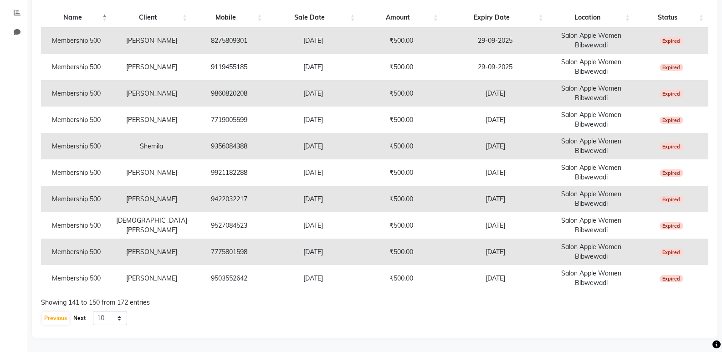
click at [78, 317] on button "Next" at bounding box center [79, 318] width 17 height 13
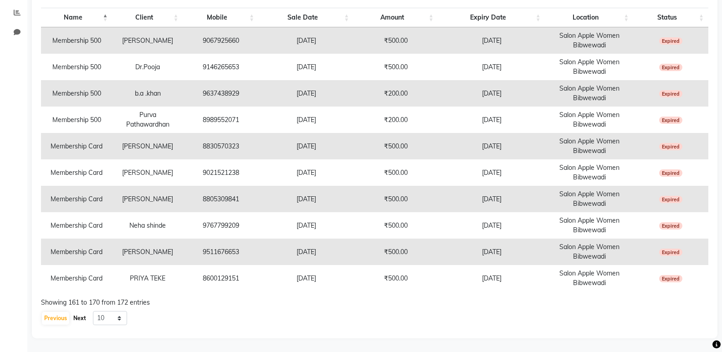
click at [78, 317] on button "Next" at bounding box center [79, 318] width 17 height 13
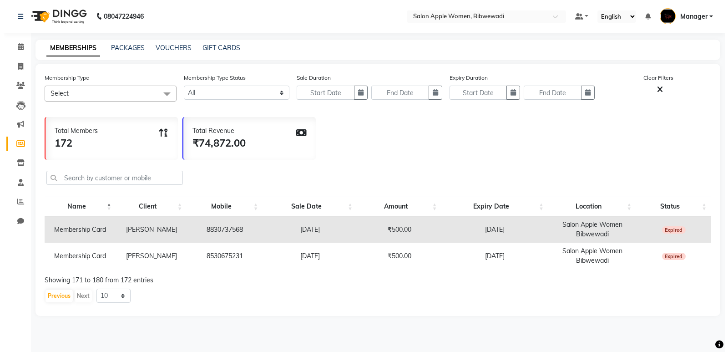
scroll to position [0, 0]
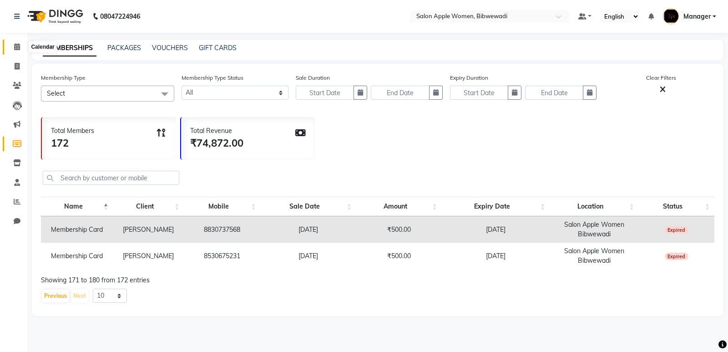
click at [17, 46] on icon at bounding box center [17, 46] width 6 height 7
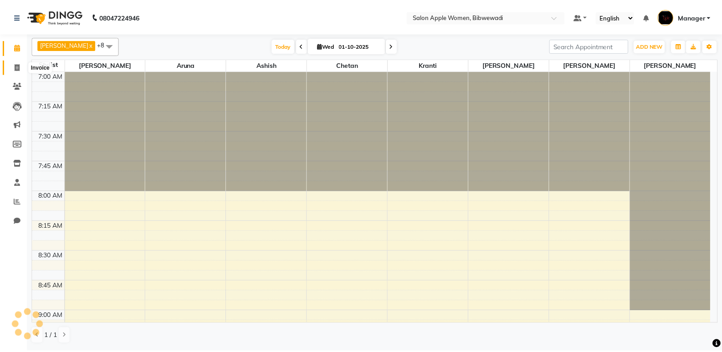
scroll to position [601, 0]
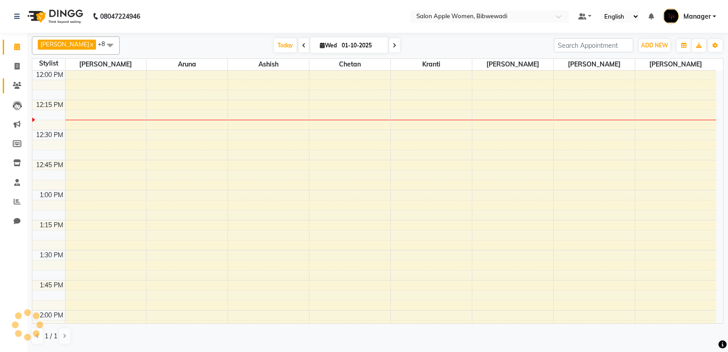
click at [15, 80] on link "Clients" at bounding box center [14, 85] width 22 height 15
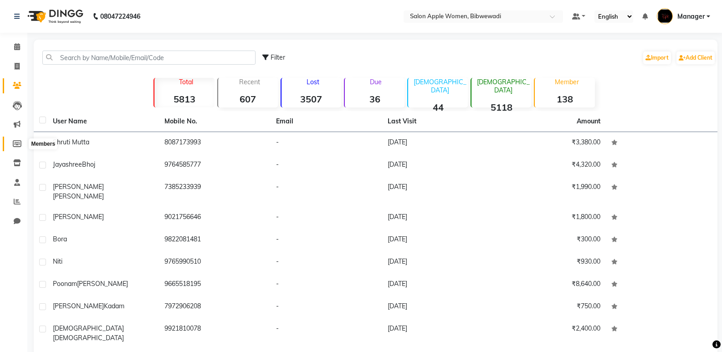
click at [15, 140] on icon at bounding box center [17, 143] width 9 height 7
select select
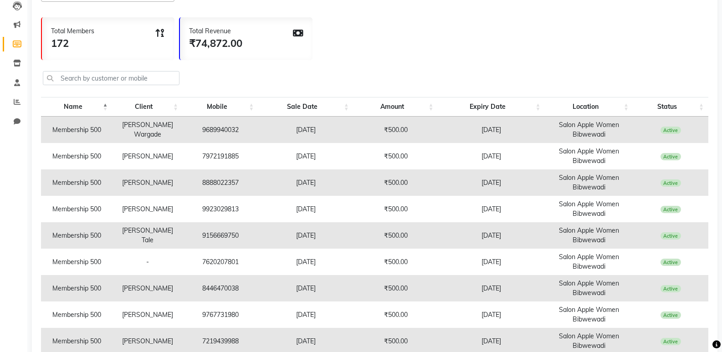
scroll to position [46, 0]
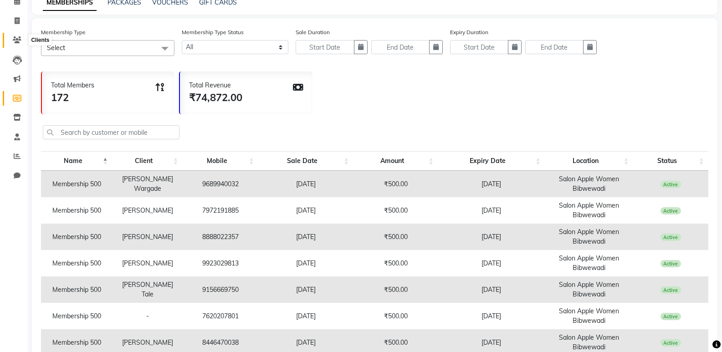
click at [10, 44] on span at bounding box center [17, 40] width 16 height 10
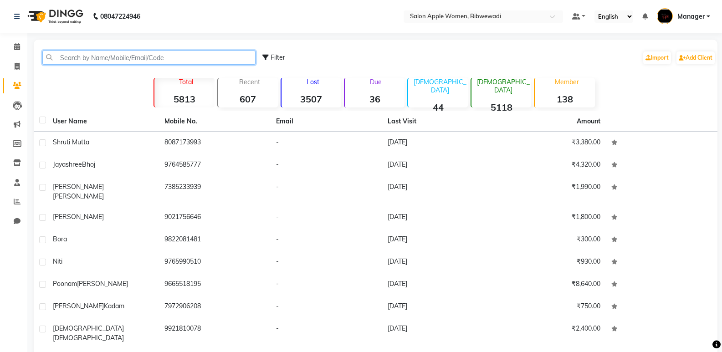
click at [76, 56] on input "text" at bounding box center [148, 58] width 213 height 14
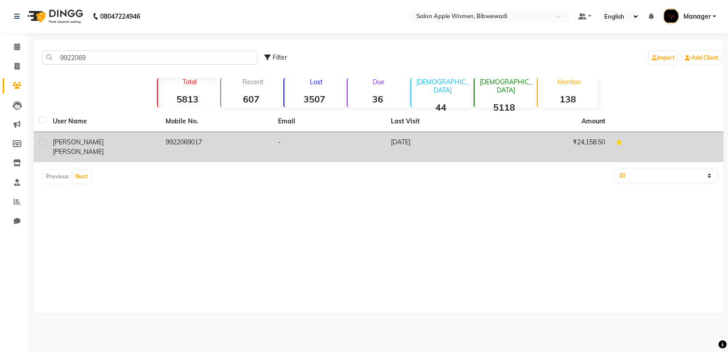
click at [526, 145] on td "₹24,158.50" at bounding box center [555, 147] width 113 height 30
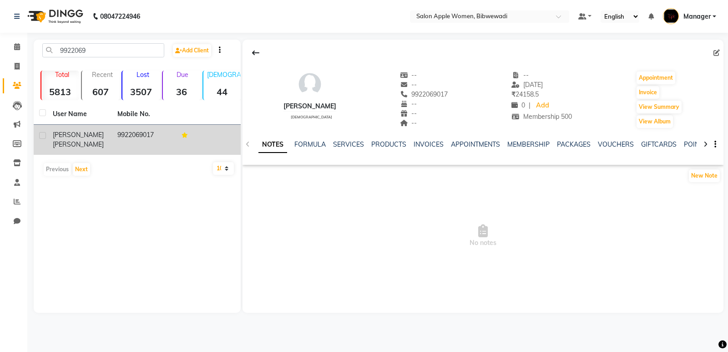
click at [443, 143] on ul "NOTES FORMULA SERVICES PRODUCTS INVOICES APPOINTMENTS MEMBERSHIP PACKAGES VOUCH…" at bounding box center [548, 145] width 578 height 10
click at [437, 142] on link "INVOICES" at bounding box center [429, 144] width 30 height 8
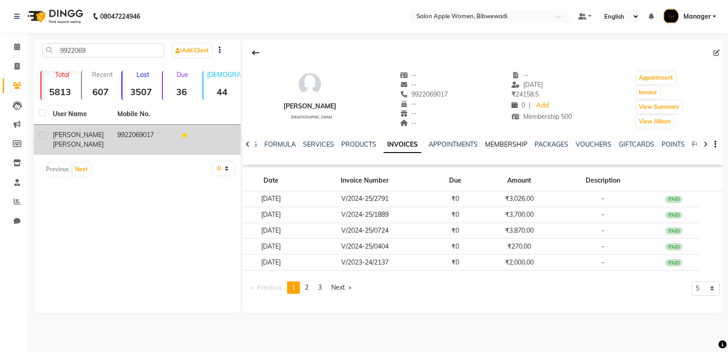
click at [508, 142] on link "MEMBERSHIP" at bounding box center [506, 144] width 42 height 8
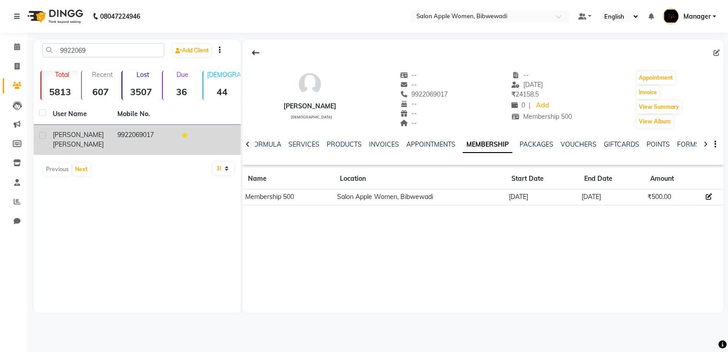
click at [509, 195] on td "21-10-2024" at bounding box center [542, 197] width 73 height 16
drag, startPoint x: 139, startPoint y: 46, endPoint x: 65, endPoint y: 61, distance: 75.5
click at [65, 61] on div "9922069 Add Client" at bounding box center [138, 53] width 204 height 21
type input "9"
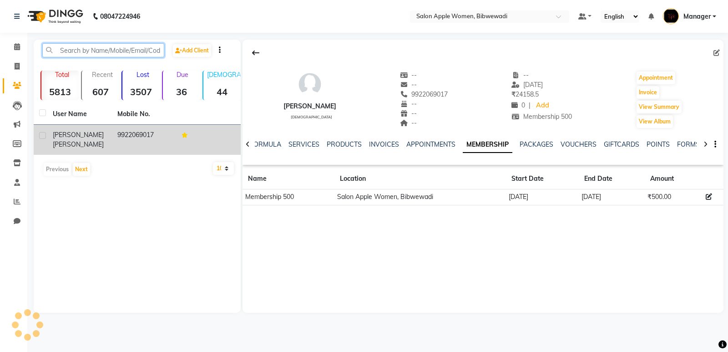
paste input "7219439988"
type input "7219439988"
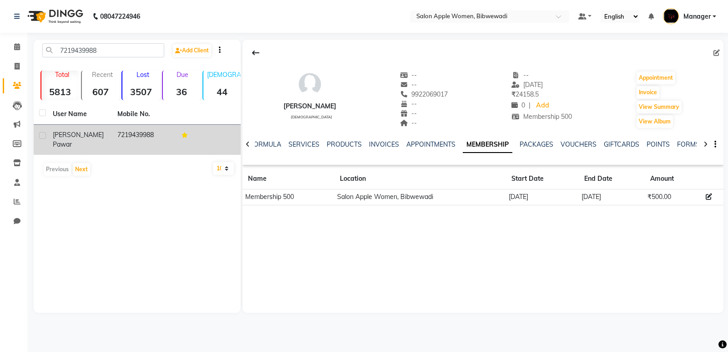
drag, startPoint x: 93, startPoint y: 134, endPoint x: 132, endPoint y: 140, distance: 40.0
click at [72, 140] on span "Pawar" at bounding box center [62, 144] width 19 height 8
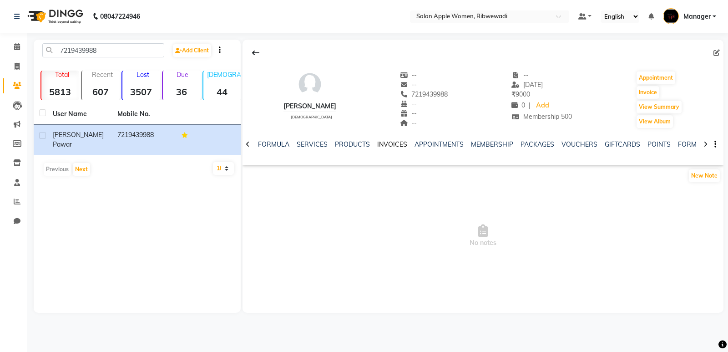
click at [394, 145] on link "INVOICES" at bounding box center [392, 144] width 30 height 8
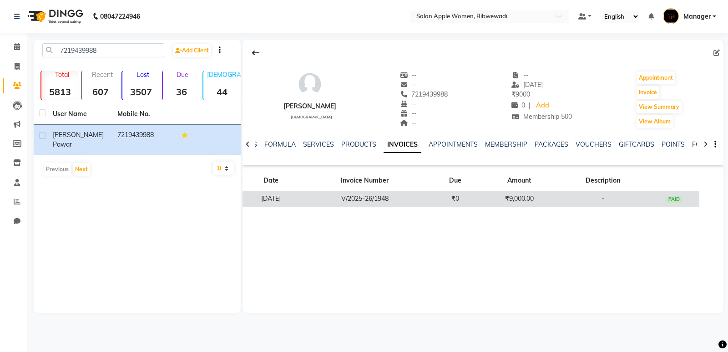
click at [405, 192] on td "V/2025-26/1948" at bounding box center [365, 199] width 130 height 16
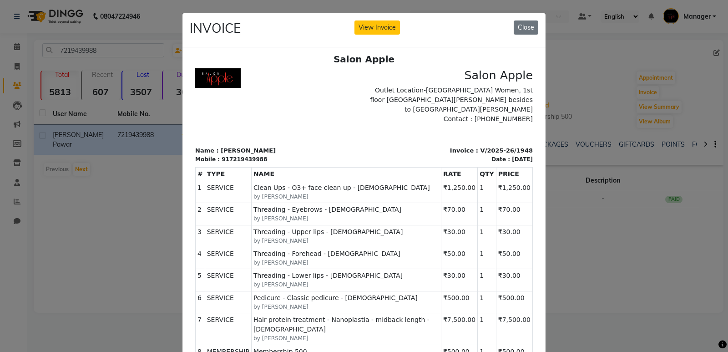
scroll to position [7, 0]
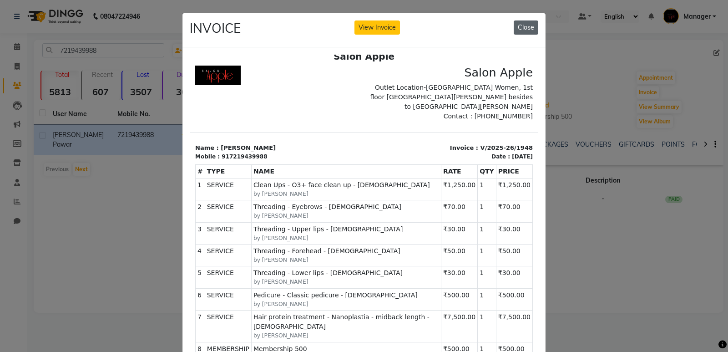
click at [517, 25] on button "Close" at bounding box center [526, 27] width 25 height 14
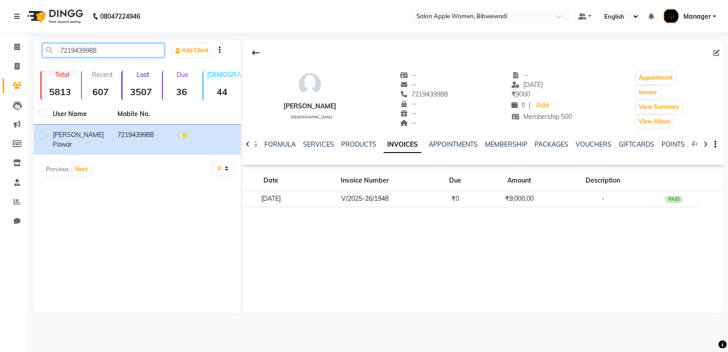
drag, startPoint x: 107, startPoint y: 51, endPoint x: 38, endPoint y: 58, distance: 69.1
click at [38, 58] on div "7219439988 Add Client" at bounding box center [138, 53] width 204 height 21
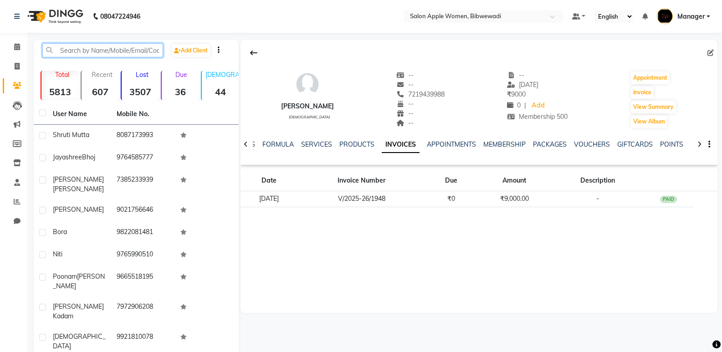
paste input "7219439988"
type input "7219439988"
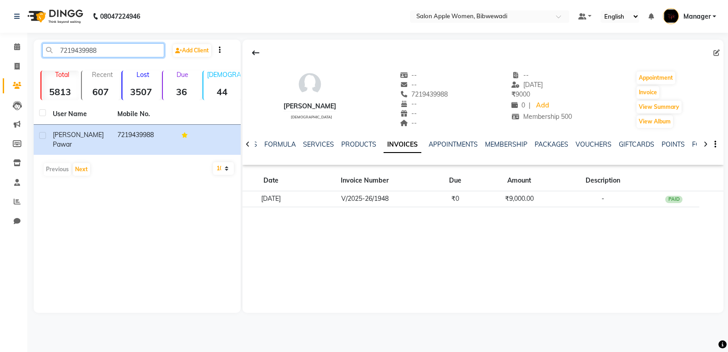
drag, startPoint x: 110, startPoint y: 51, endPoint x: 2, endPoint y: 54, distance: 108.4
click at [2, 54] on app-home "08047224946 Select Location × Salon Apple Women, Bibwewadi Default Panel My Pan…" at bounding box center [364, 163] width 728 height 326
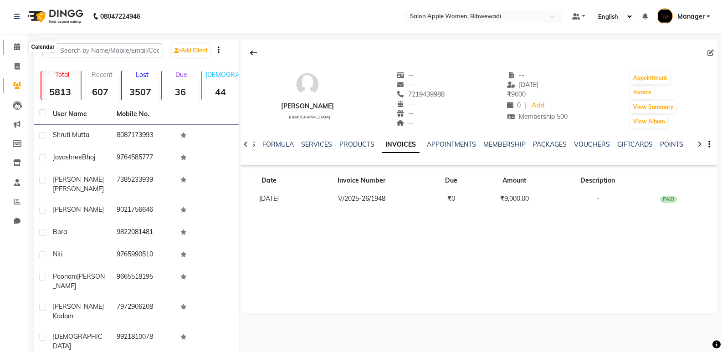
click at [19, 43] on span at bounding box center [17, 47] width 16 height 10
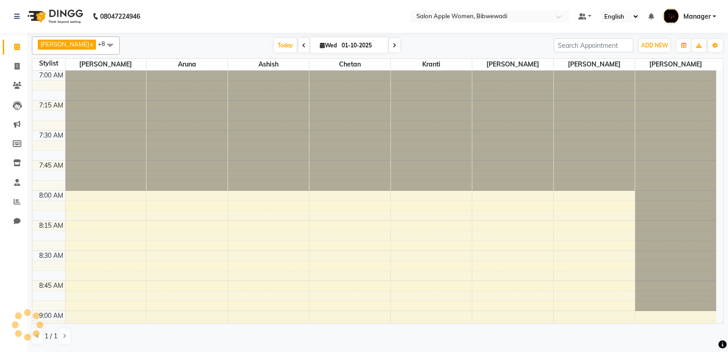
scroll to position [601, 0]
